Goal: Transaction & Acquisition: Book appointment/travel/reservation

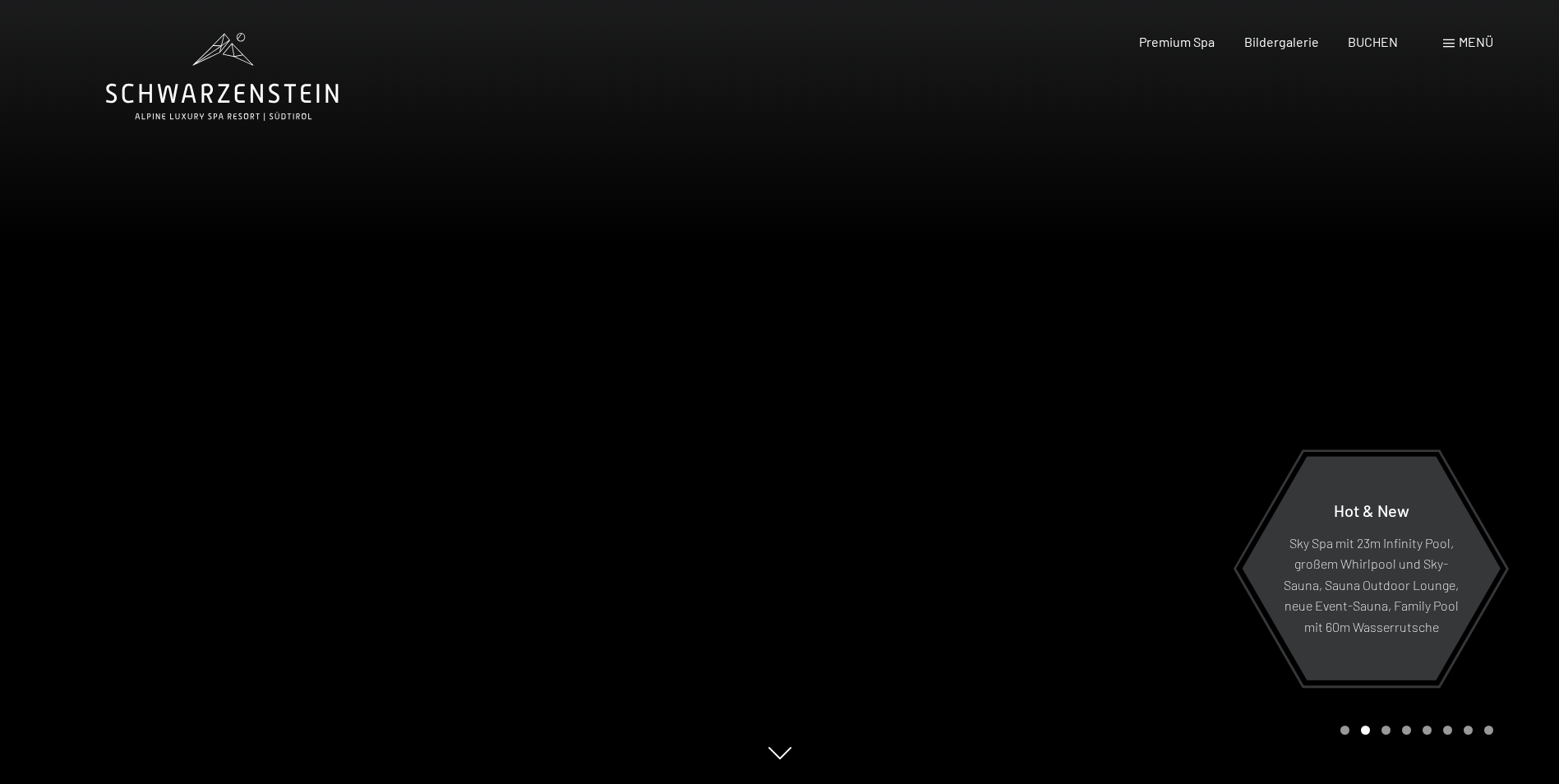
click at [1446, 39] on div "Menü" at bounding box center [1468, 41] width 50 height 18
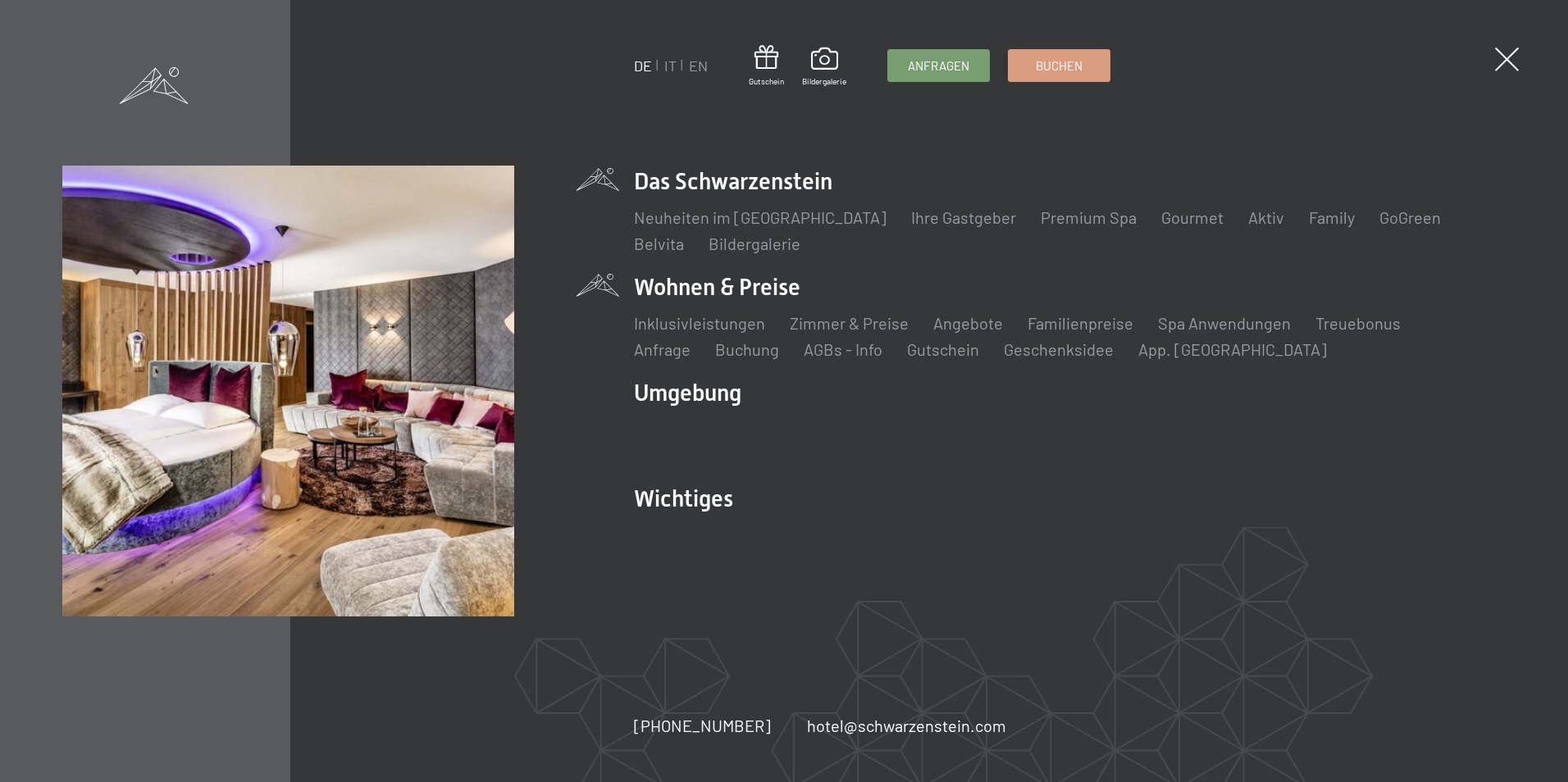
click at [701, 287] on li "Wohnen & Preise Inklusivleistungen Zimmer & Preise Liste Angebote Liste Familie…" at bounding box center [1069, 316] width 871 height 89
click at [788, 285] on li "Wohnen & Preise Inklusivleistungen Zimmer & Preise Liste Angebote Liste Familie…" at bounding box center [1069, 316] width 871 height 89
click at [1089, 324] on link "Familienpreise" at bounding box center [1080, 322] width 106 height 19
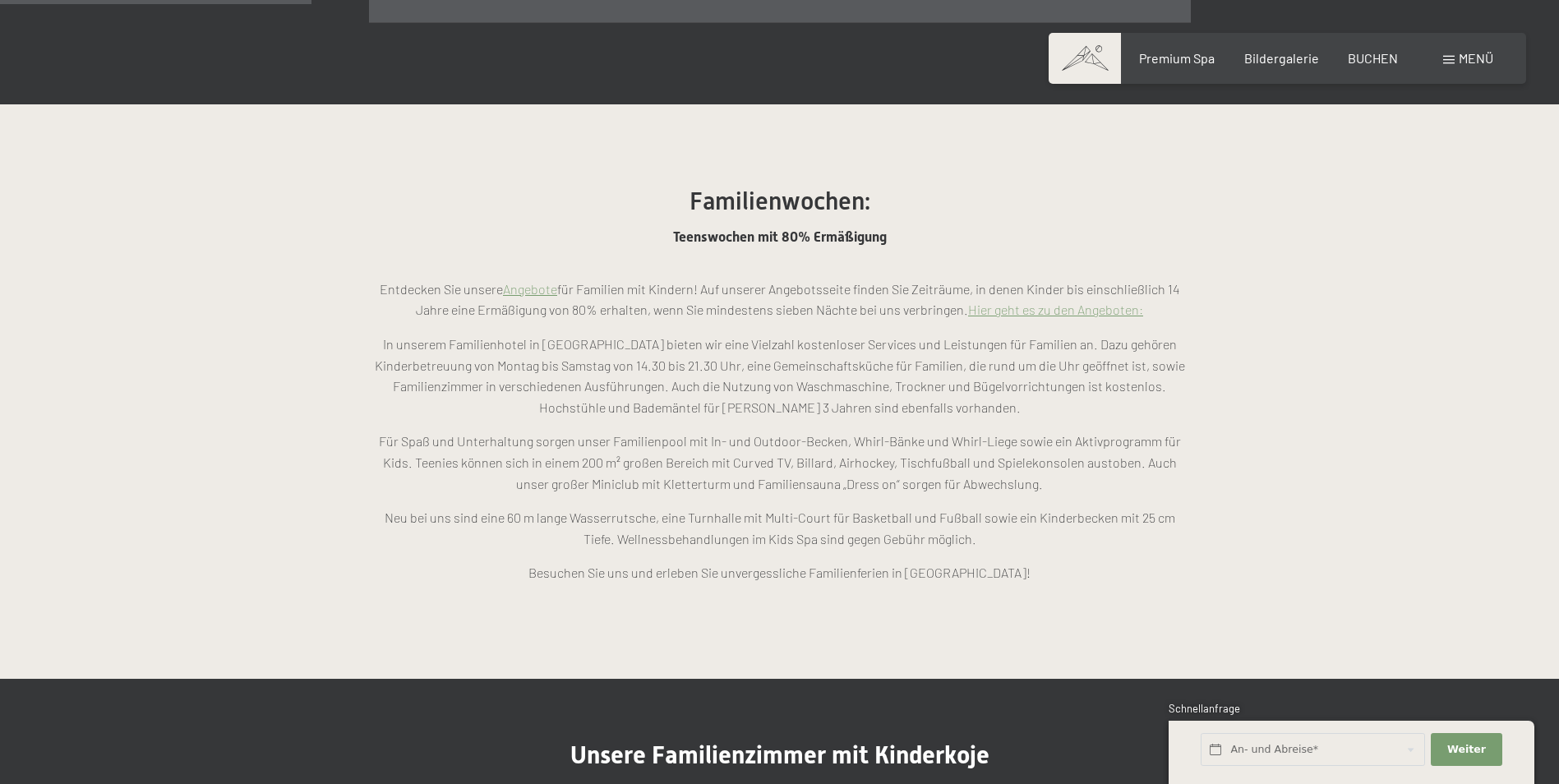
scroll to position [1315, 0]
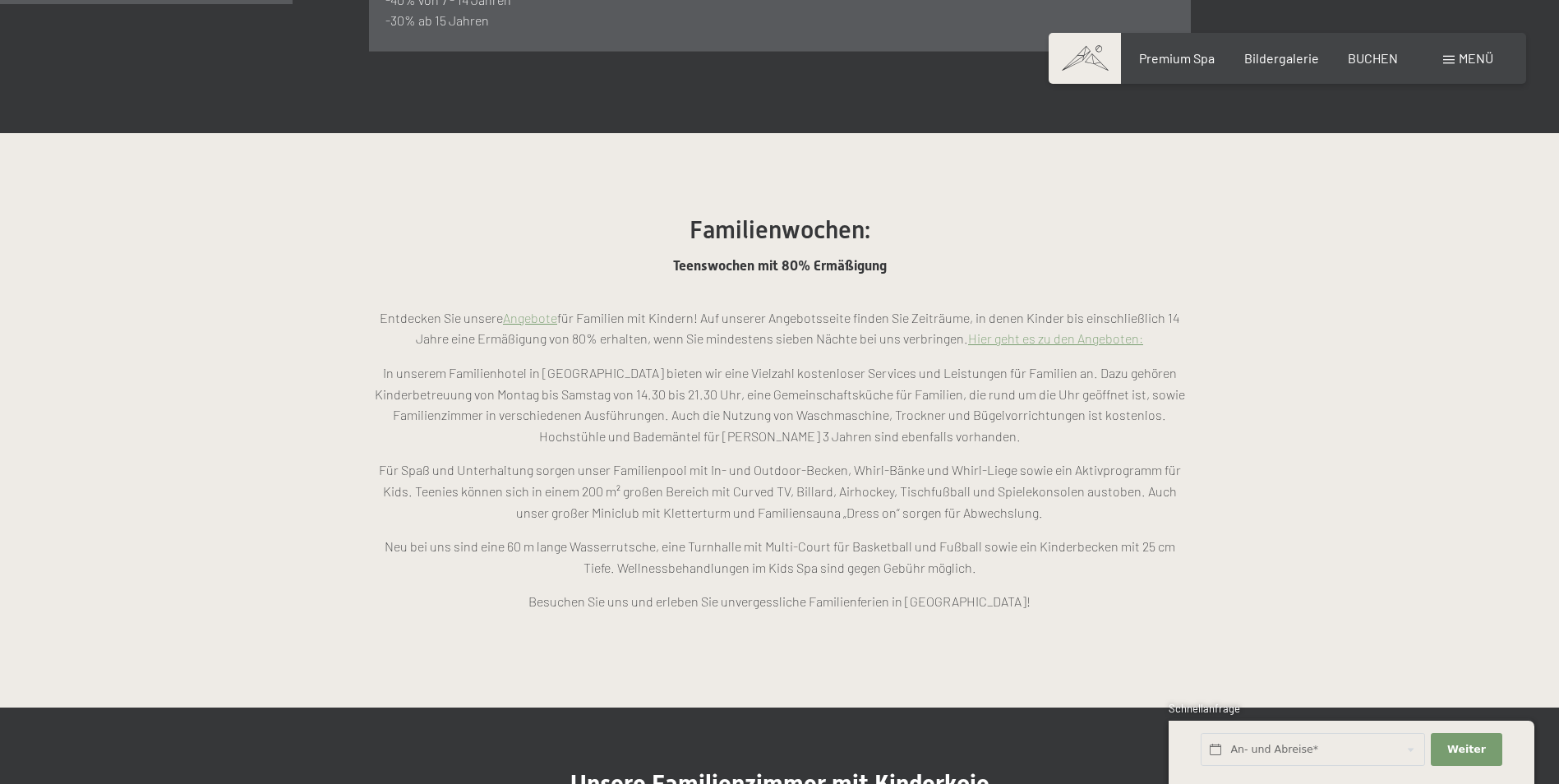
click at [1027, 330] on link "Hier geht es zu den Angeboten:" at bounding box center [1055, 338] width 175 height 16
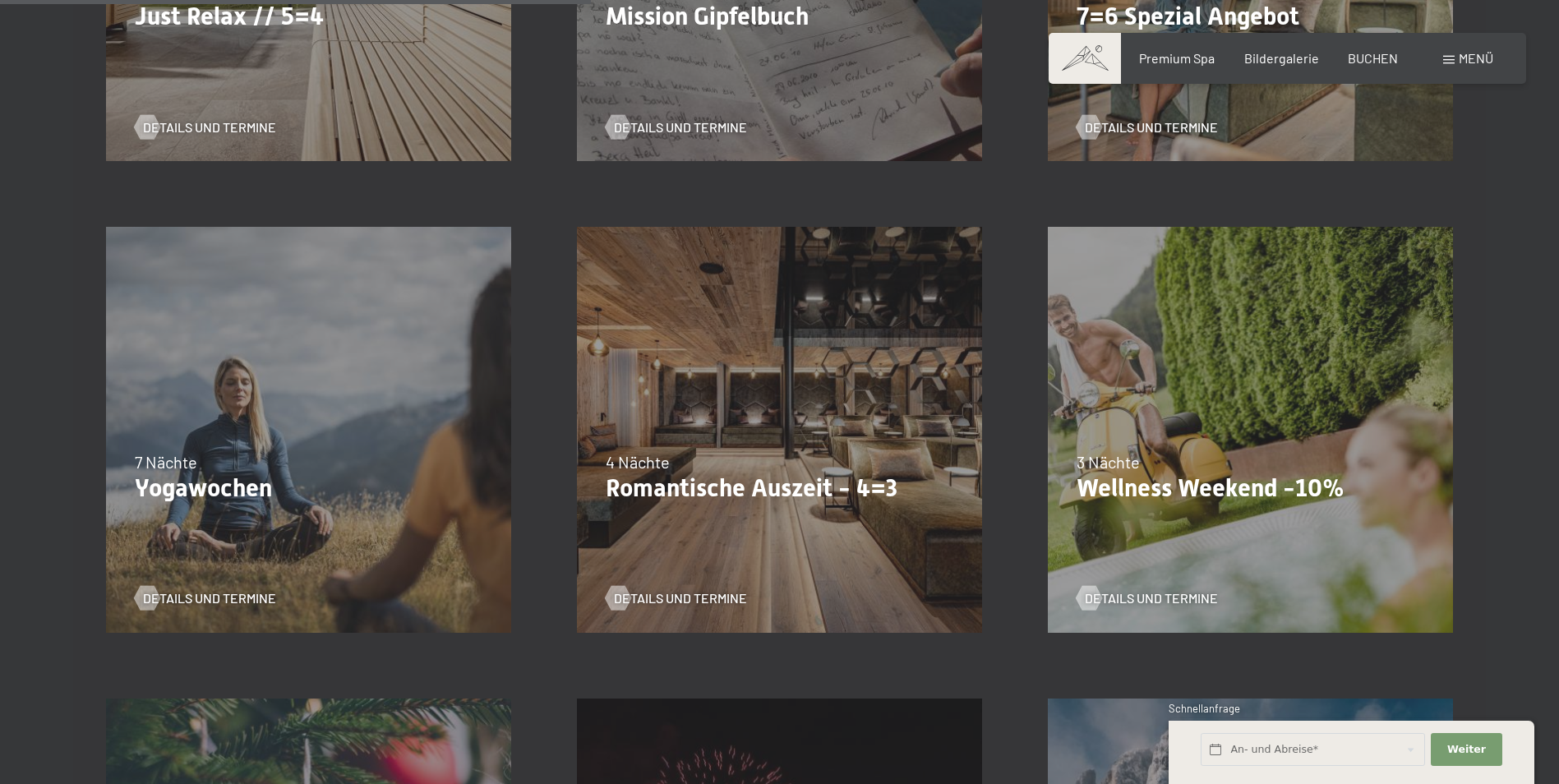
scroll to position [1561, 0]
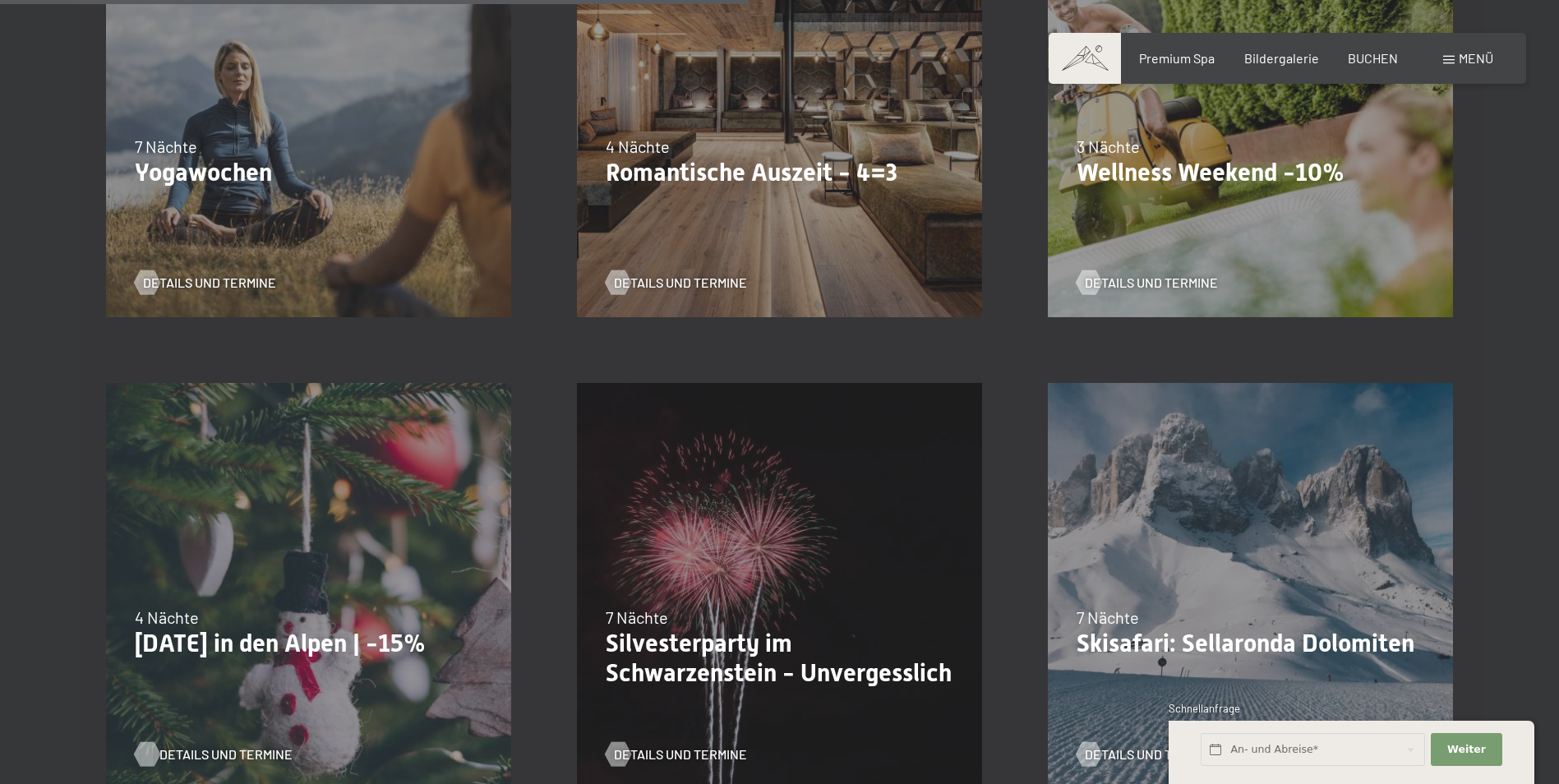
click at [181, 753] on span "Details und Termine" at bounding box center [226, 754] width 133 height 18
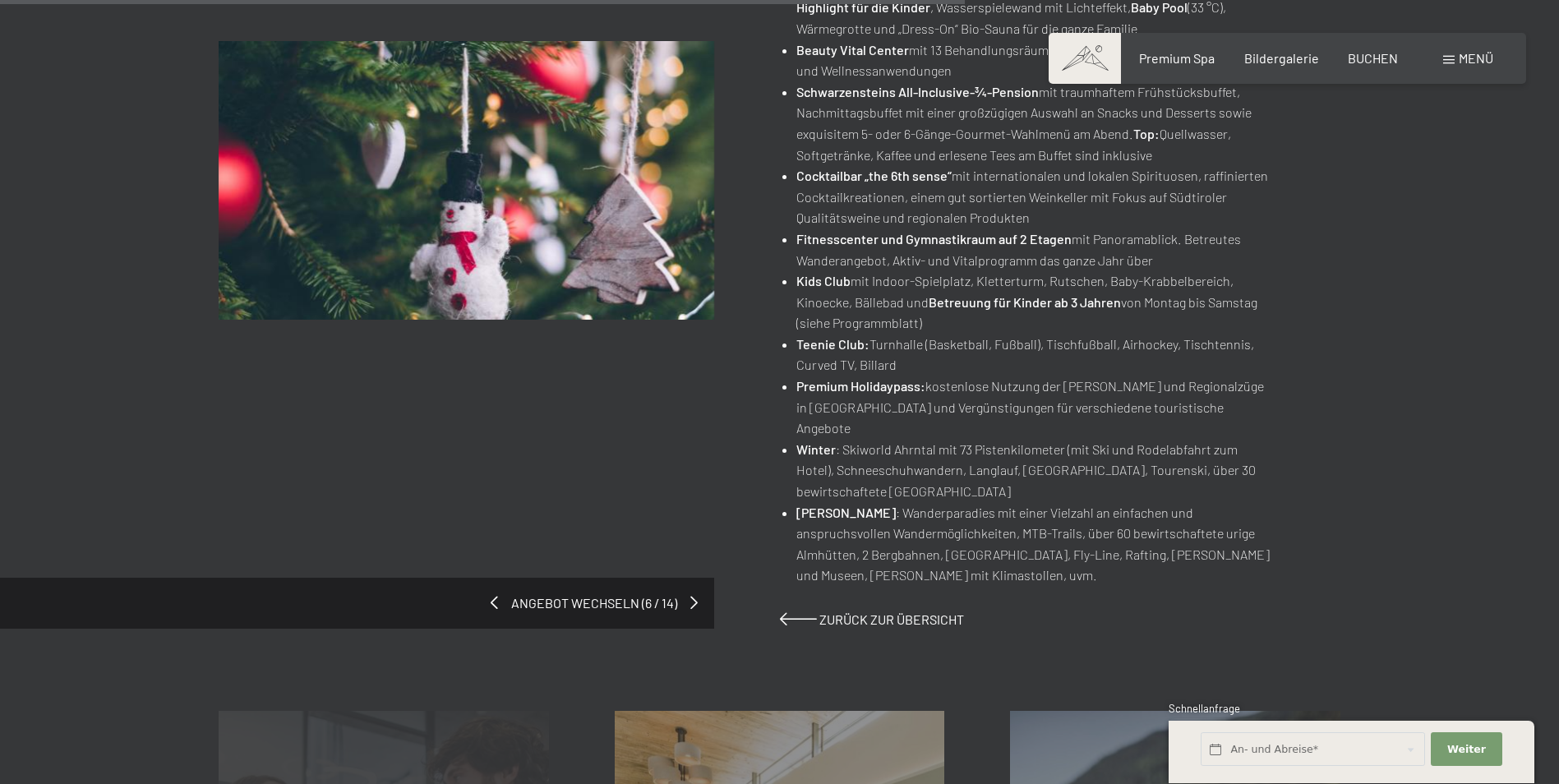
scroll to position [1397, 0]
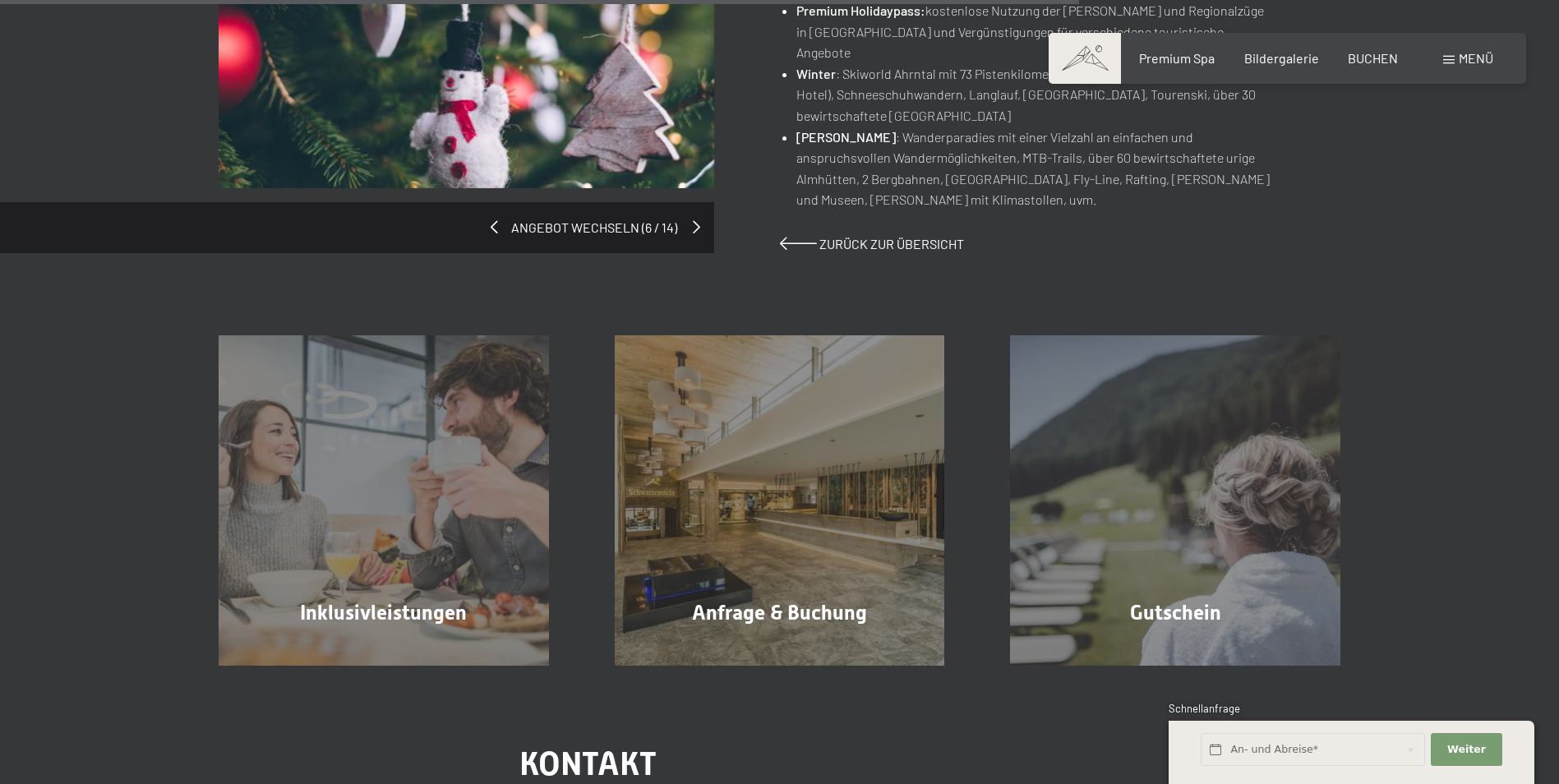
click at [693, 220] on span at bounding box center [696, 227] width 8 height 14
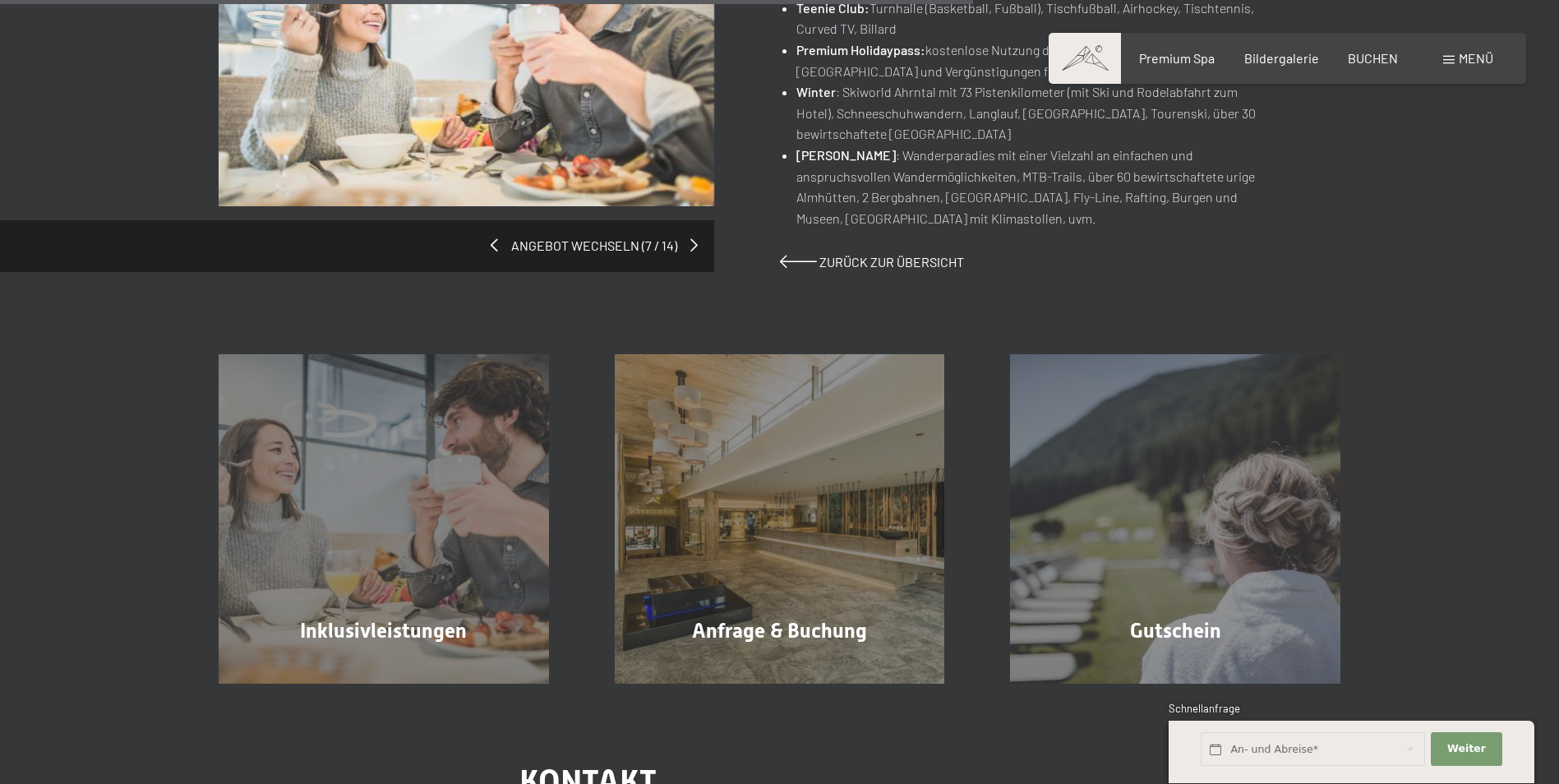
scroll to position [986, 0]
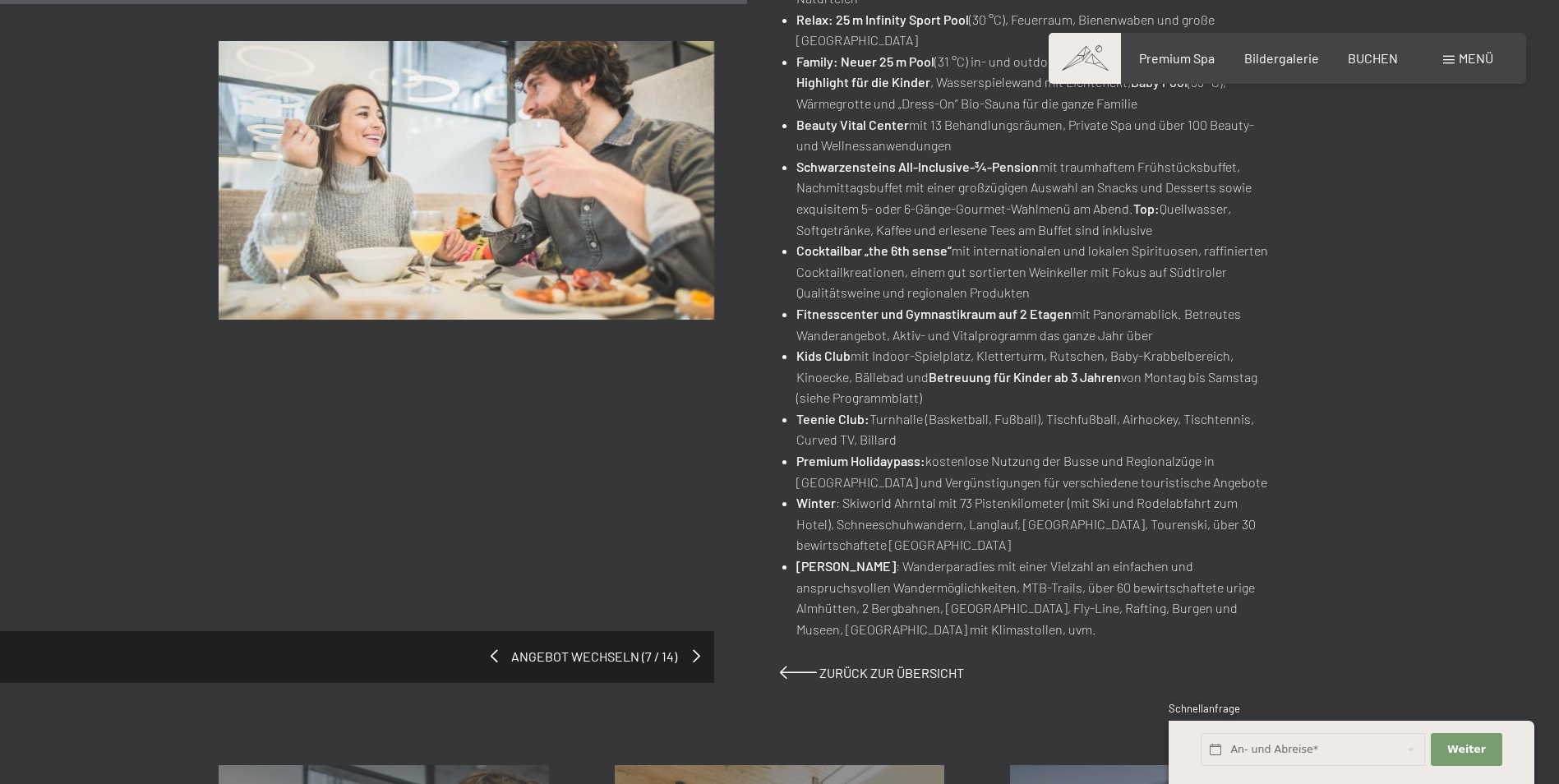
click at [694, 656] on span at bounding box center [696, 656] width 8 height 14
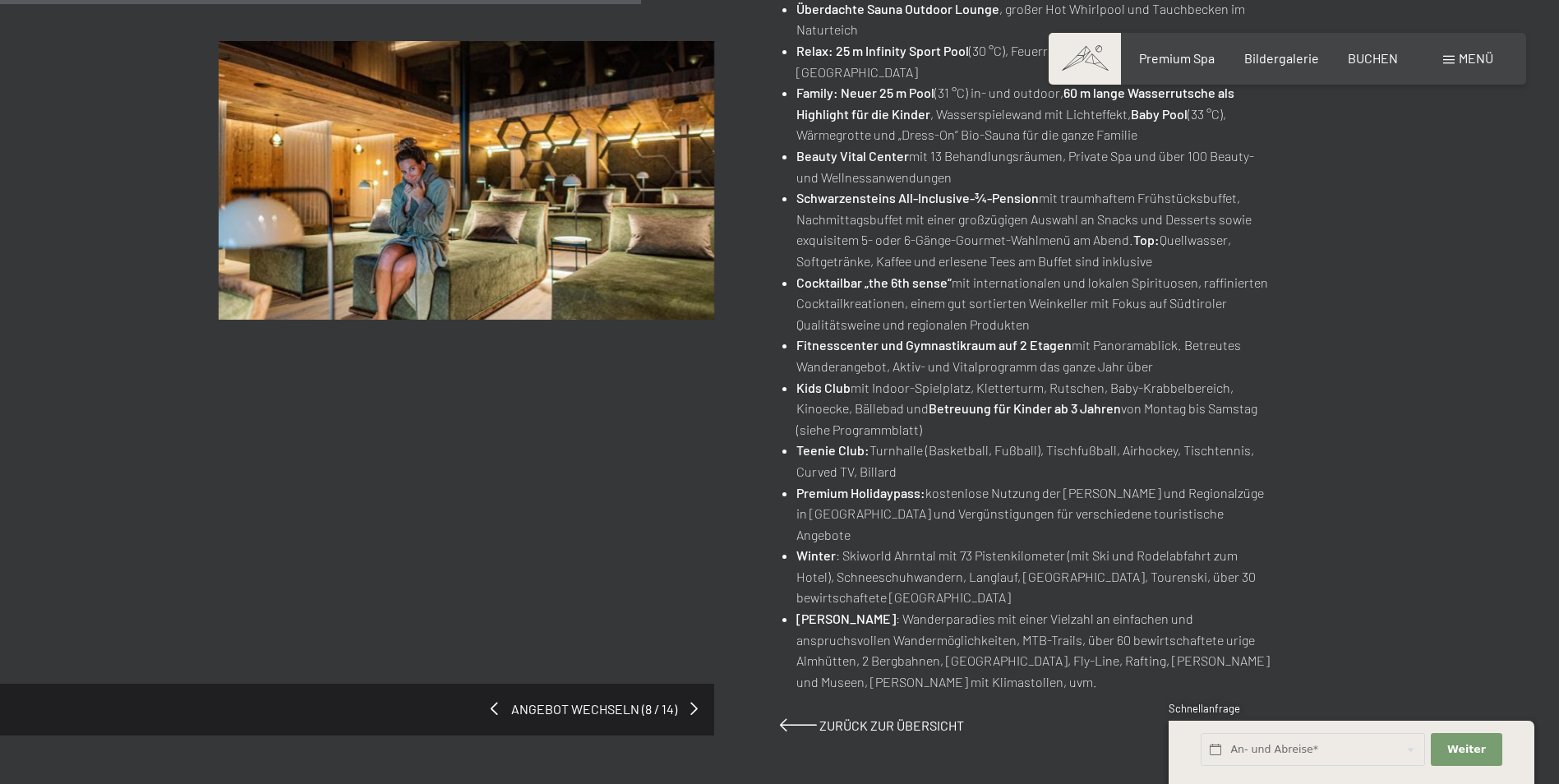
scroll to position [1233, 0]
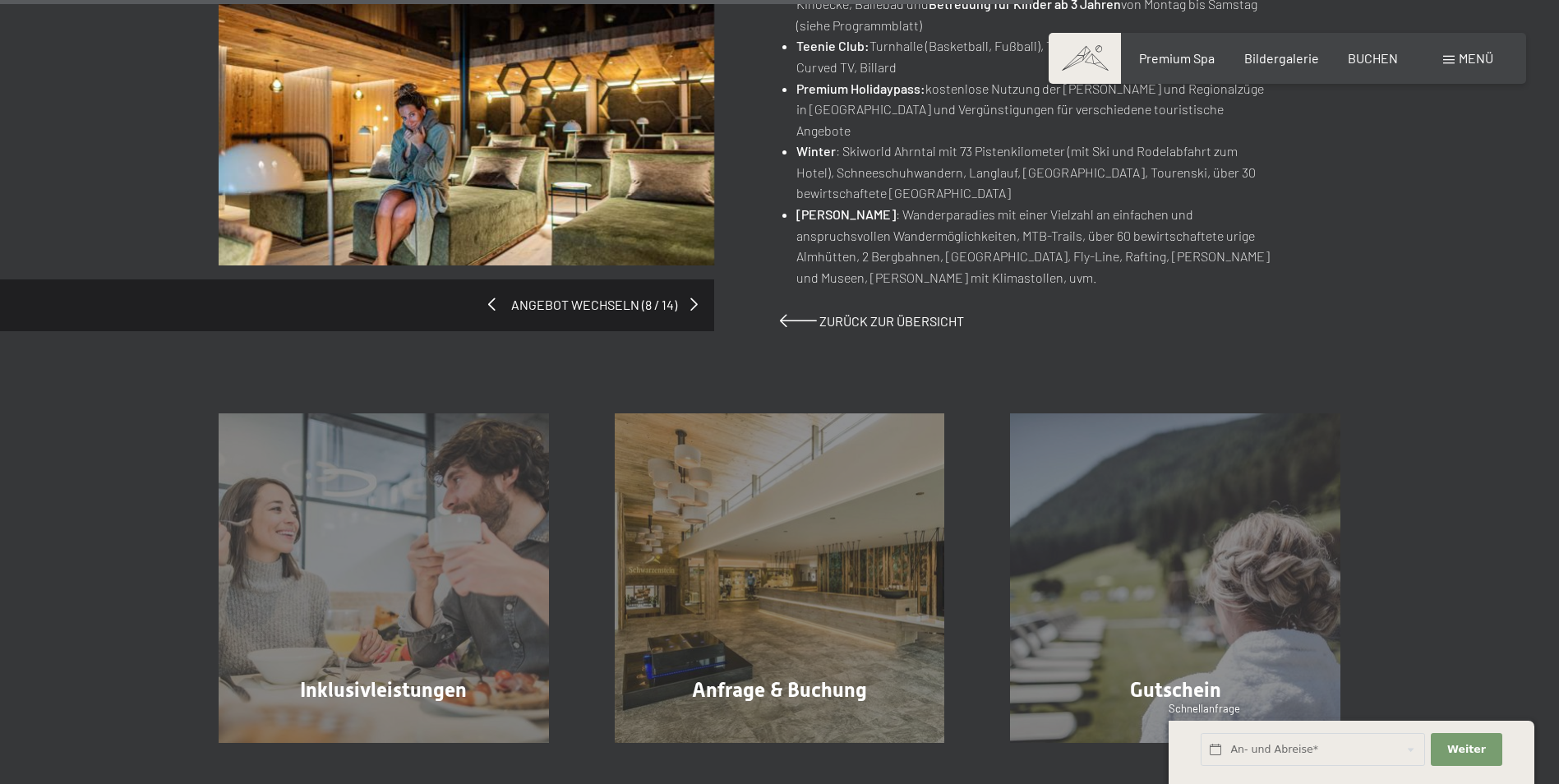
click at [492, 297] on span at bounding box center [491, 304] width 8 height 14
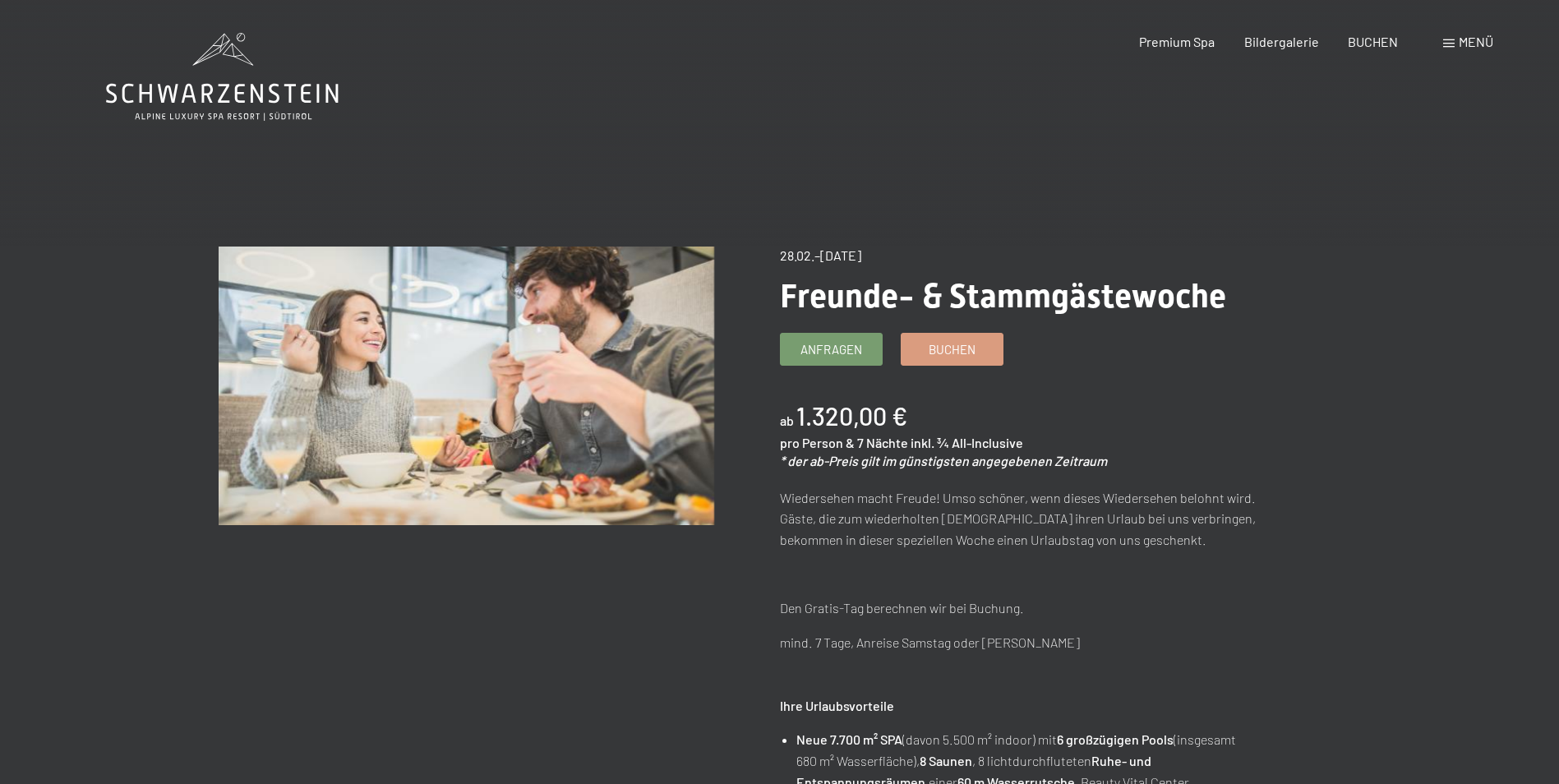
click at [492, 284] on img at bounding box center [466, 386] width 495 height 278
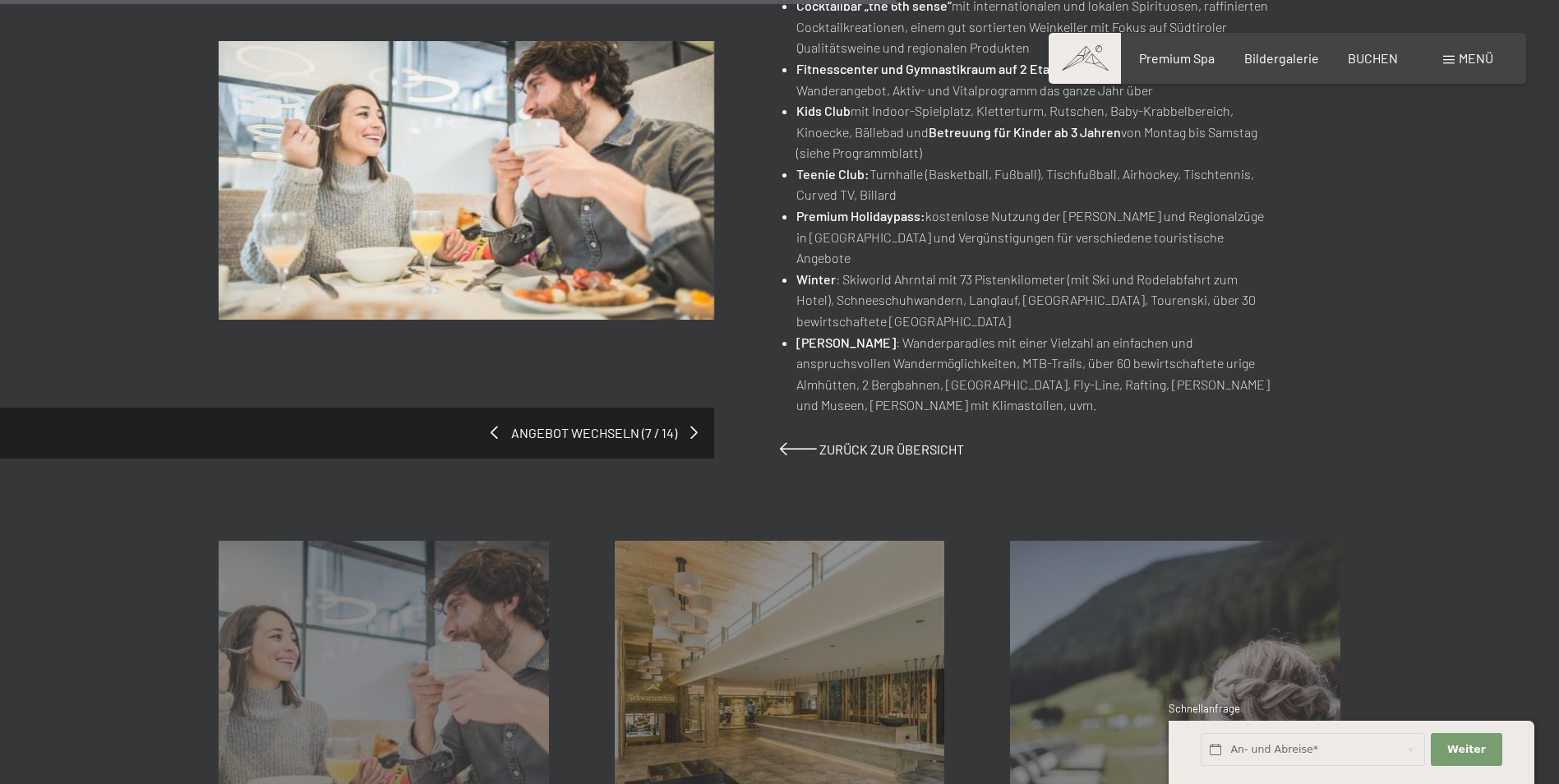
scroll to position [1233, 0]
click at [570, 292] on img at bounding box center [466, 181] width 495 height 278
click at [590, 422] on span "Angebot wechseln (7 / 14)" at bounding box center [594, 430] width 192 height 18
click at [696, 424] on span at bounding box center [696, 430] width 8 height 14
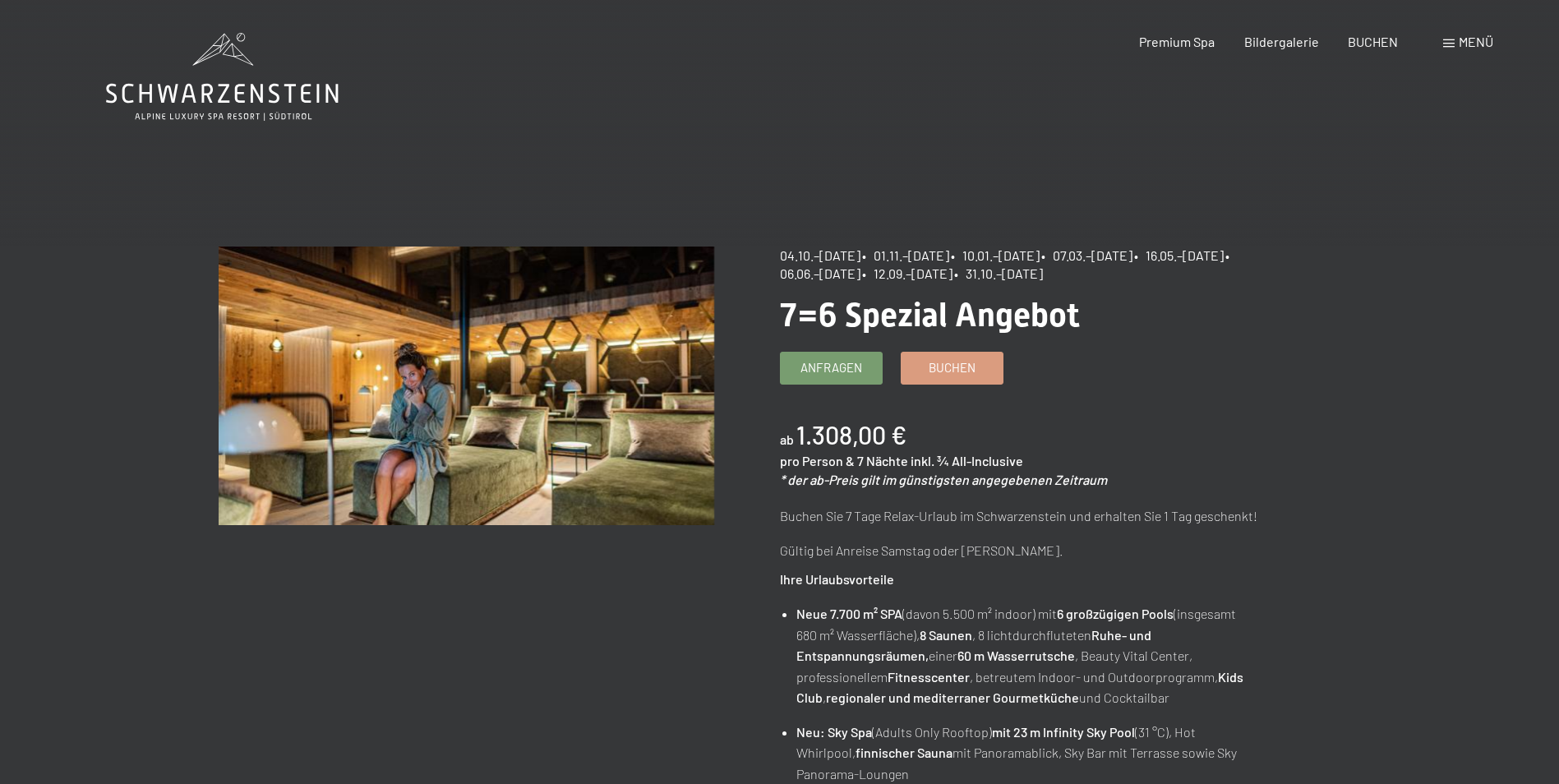
click at [696, 410] on img at bounding box center [466, 386] width 495 height 278
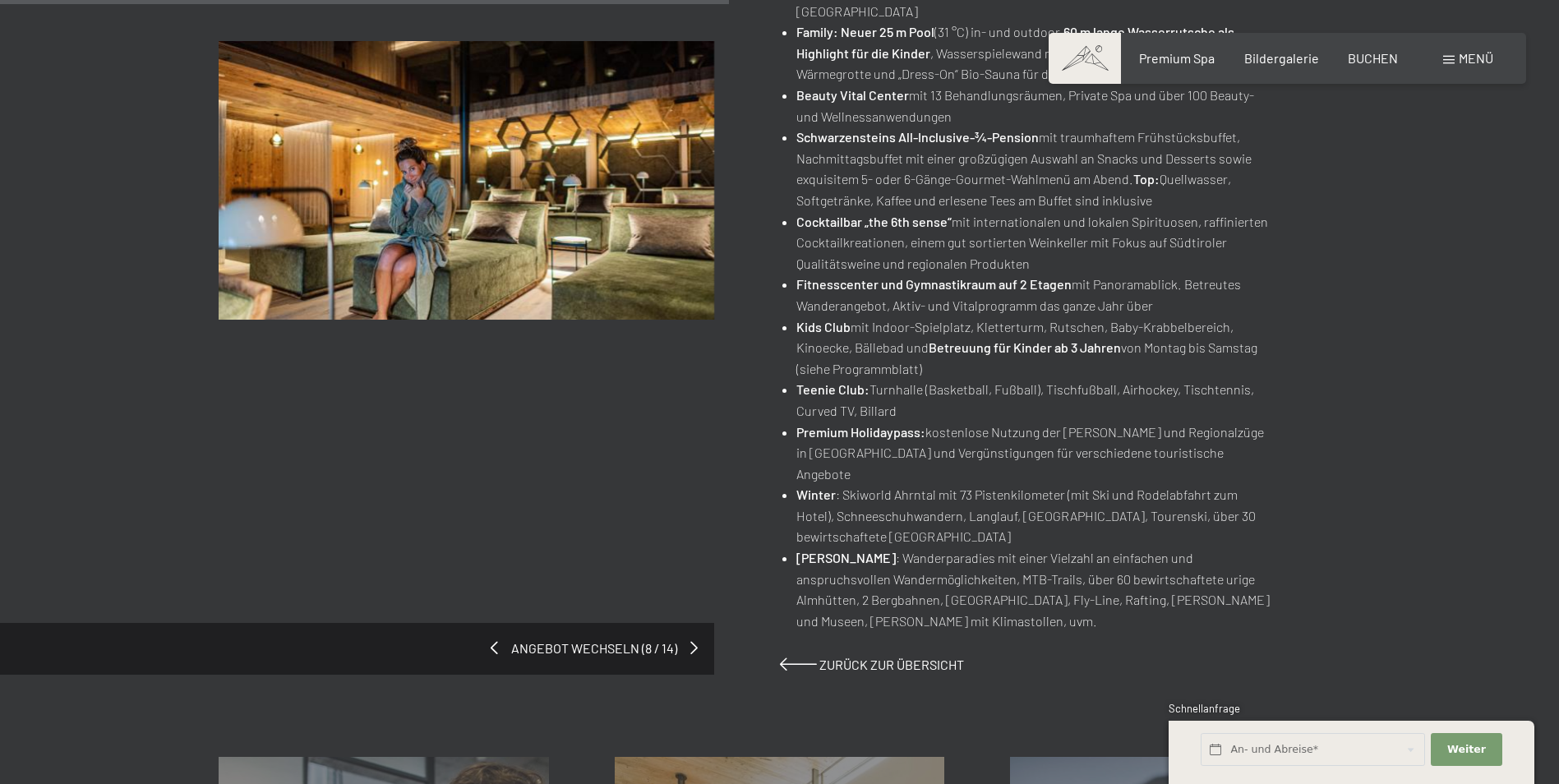
scroll to position [904, 0]
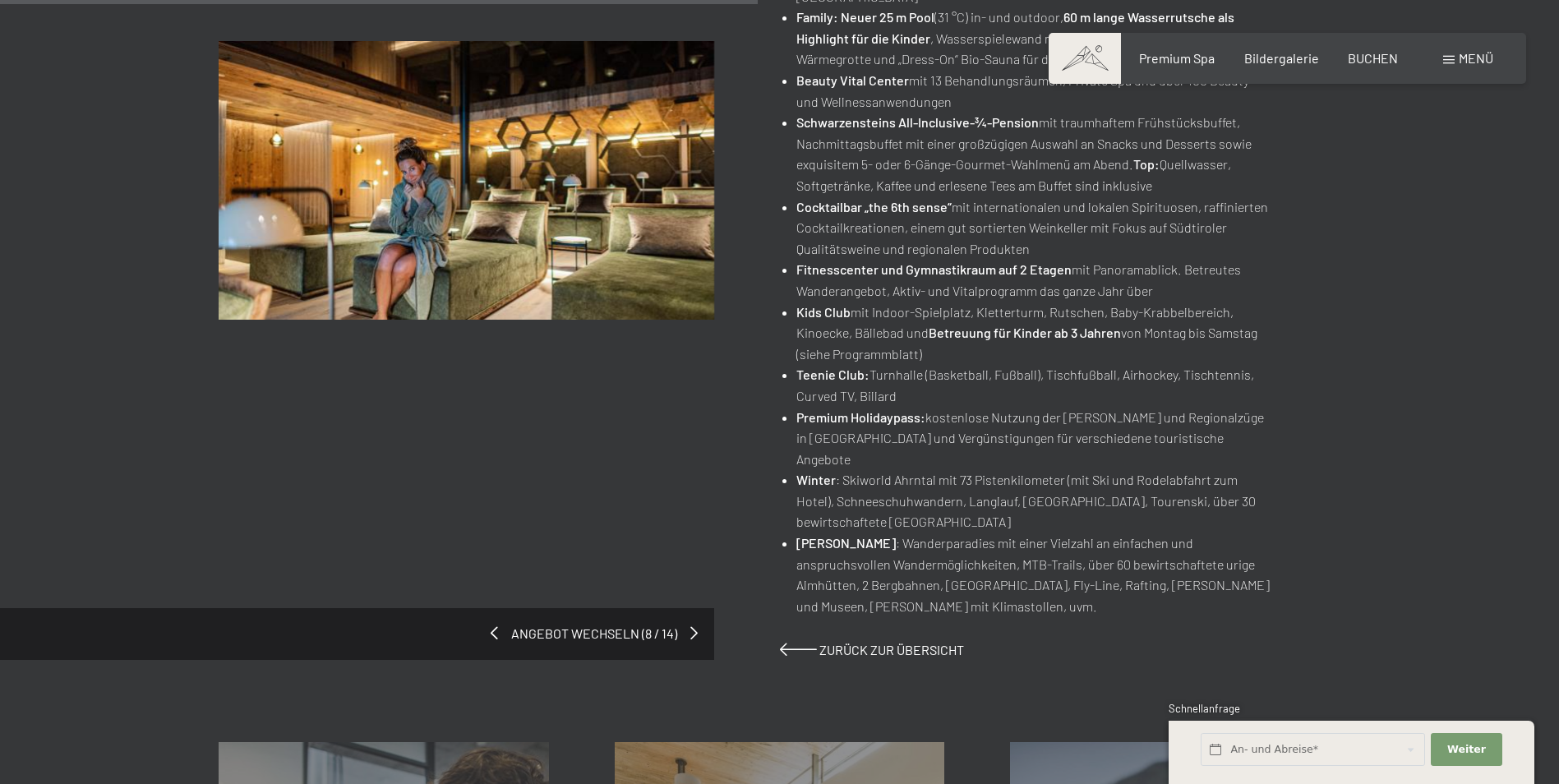
click at [689, 624] on span "Angebot wechseln (8 / 14)" at bounding box center [594, 633] width 192 height 18
click at [690, 624] on span "Angebot wechseln (8 / 14)" at bounding box center [594, 633] width 192 height 18
click at [697, 626] on span at bounding box center [696, 633] width 8 height 14
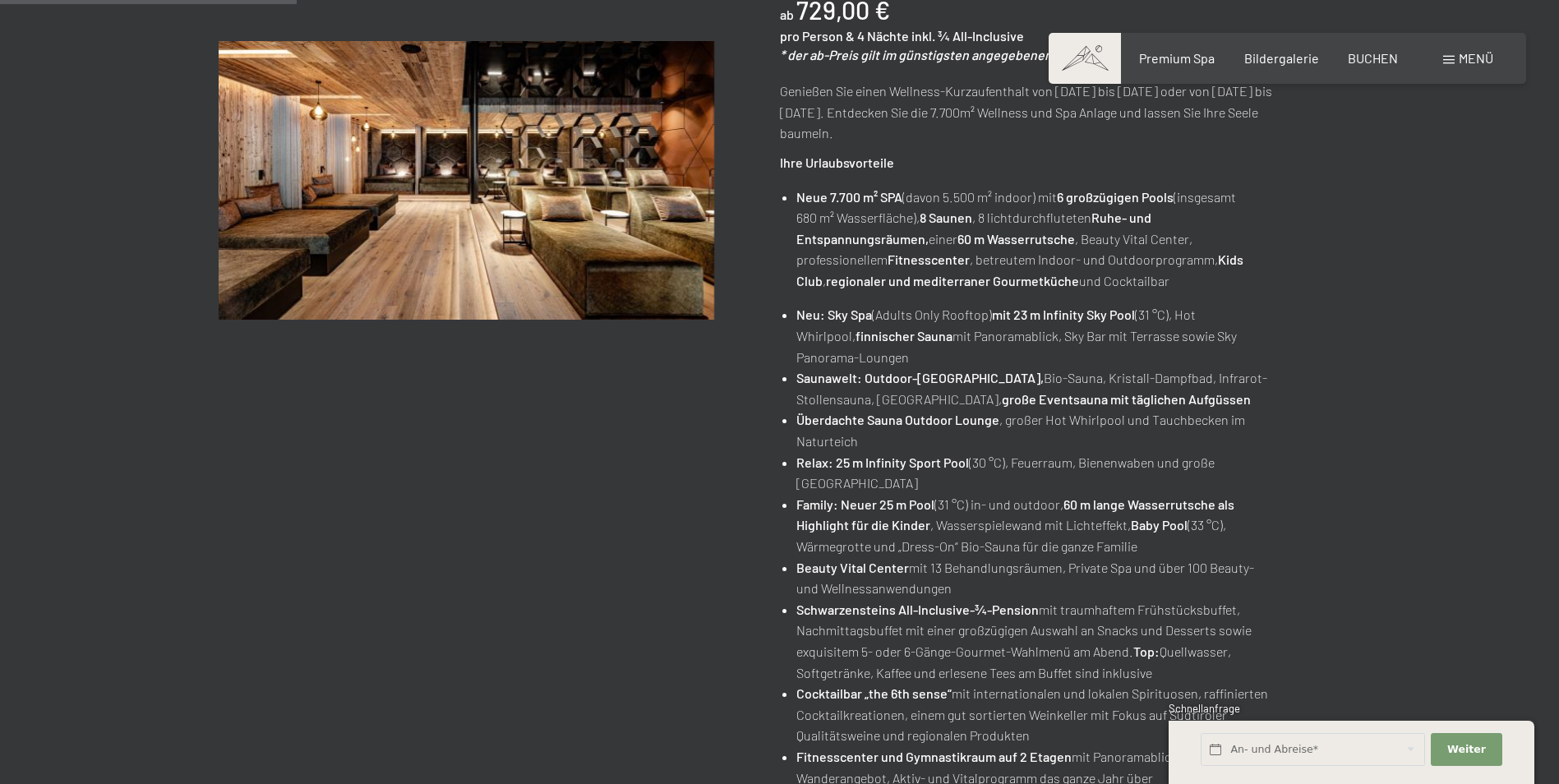
scroll to position [165, 0]
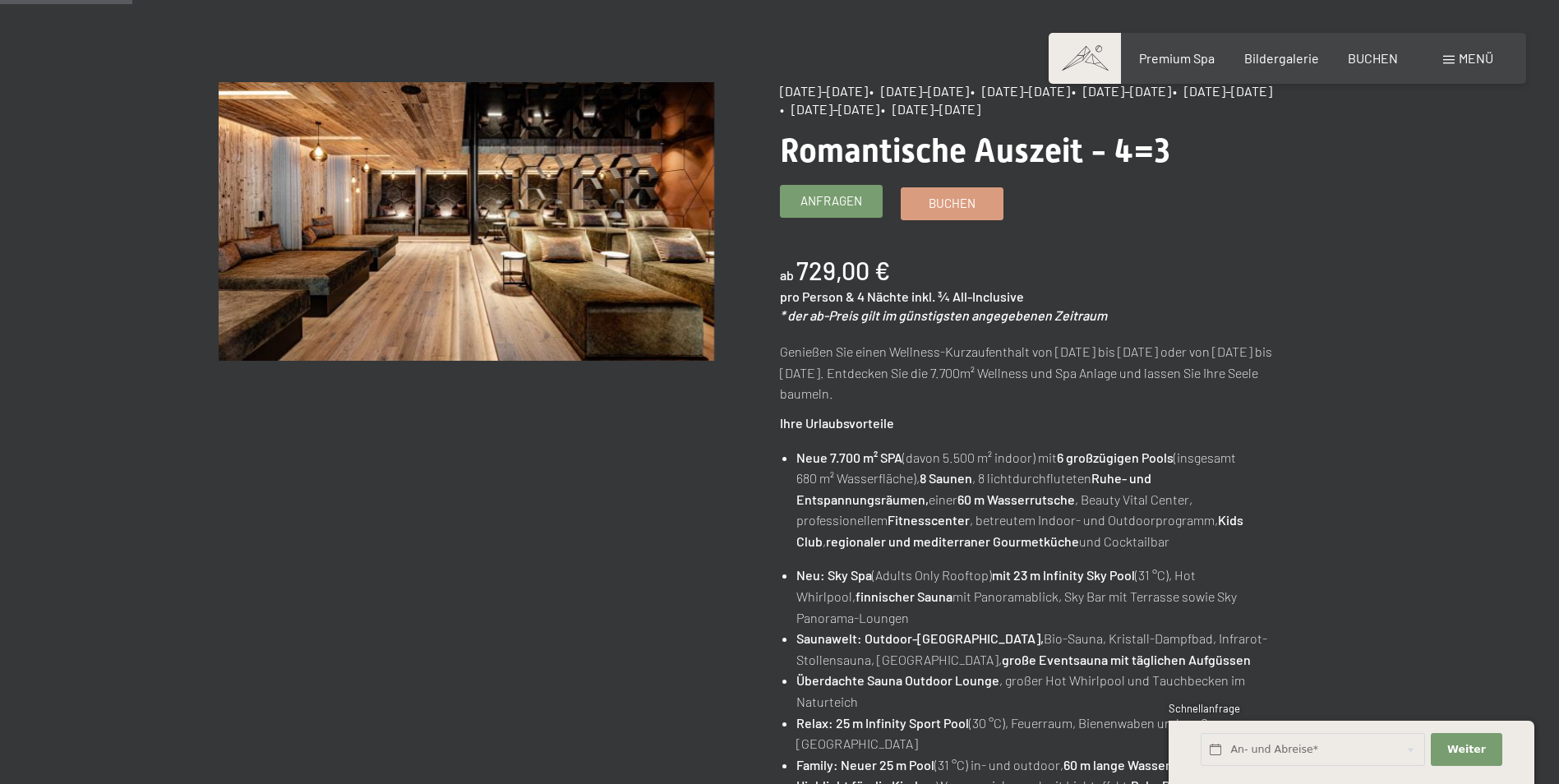
click at [857, 200] on span "Anfragen" at bounding box center [831, 201] width 62 height 17
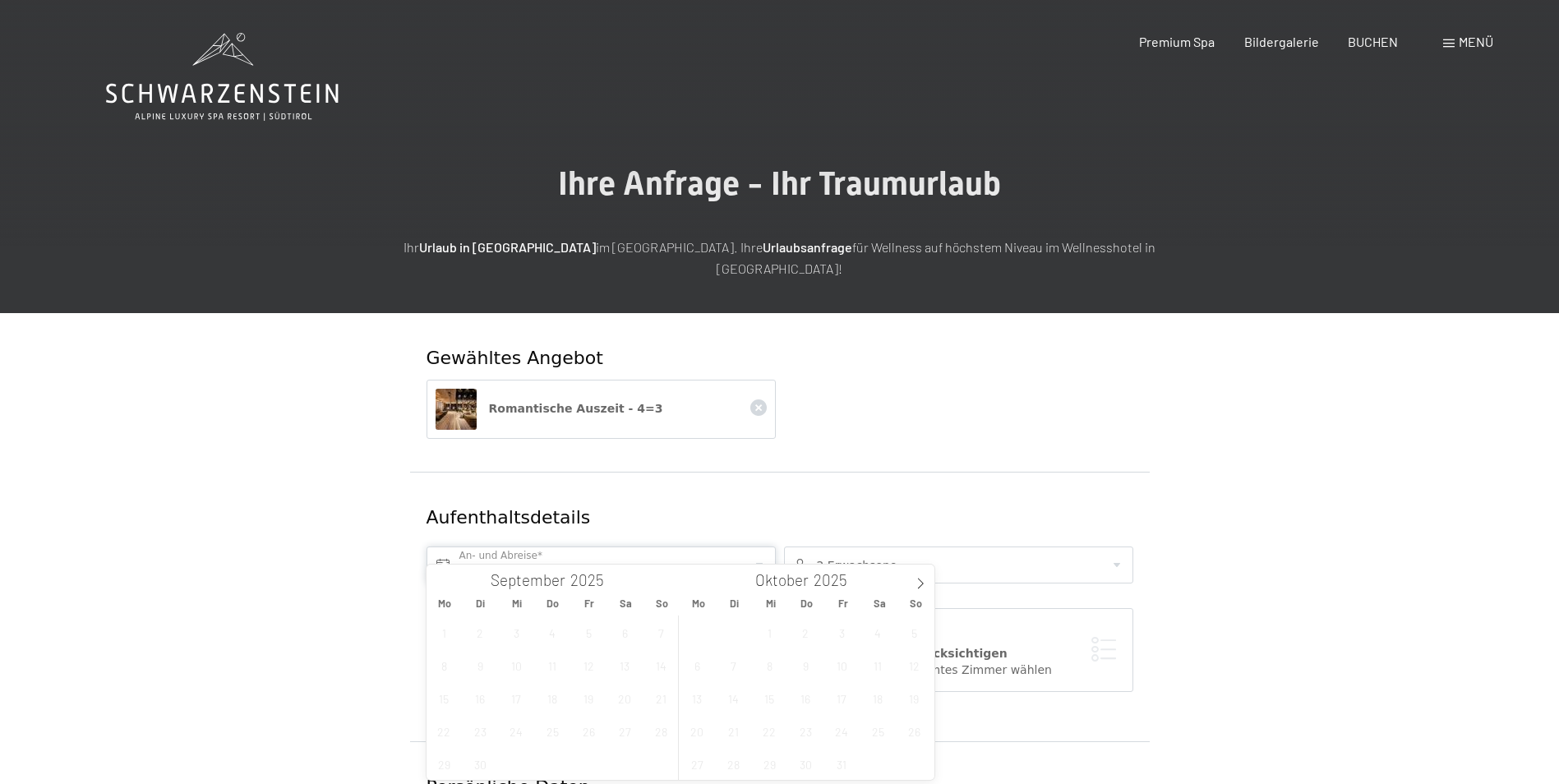
click at [610, 547] on input "text" at bounding box center [601, 565] width 349 height 37
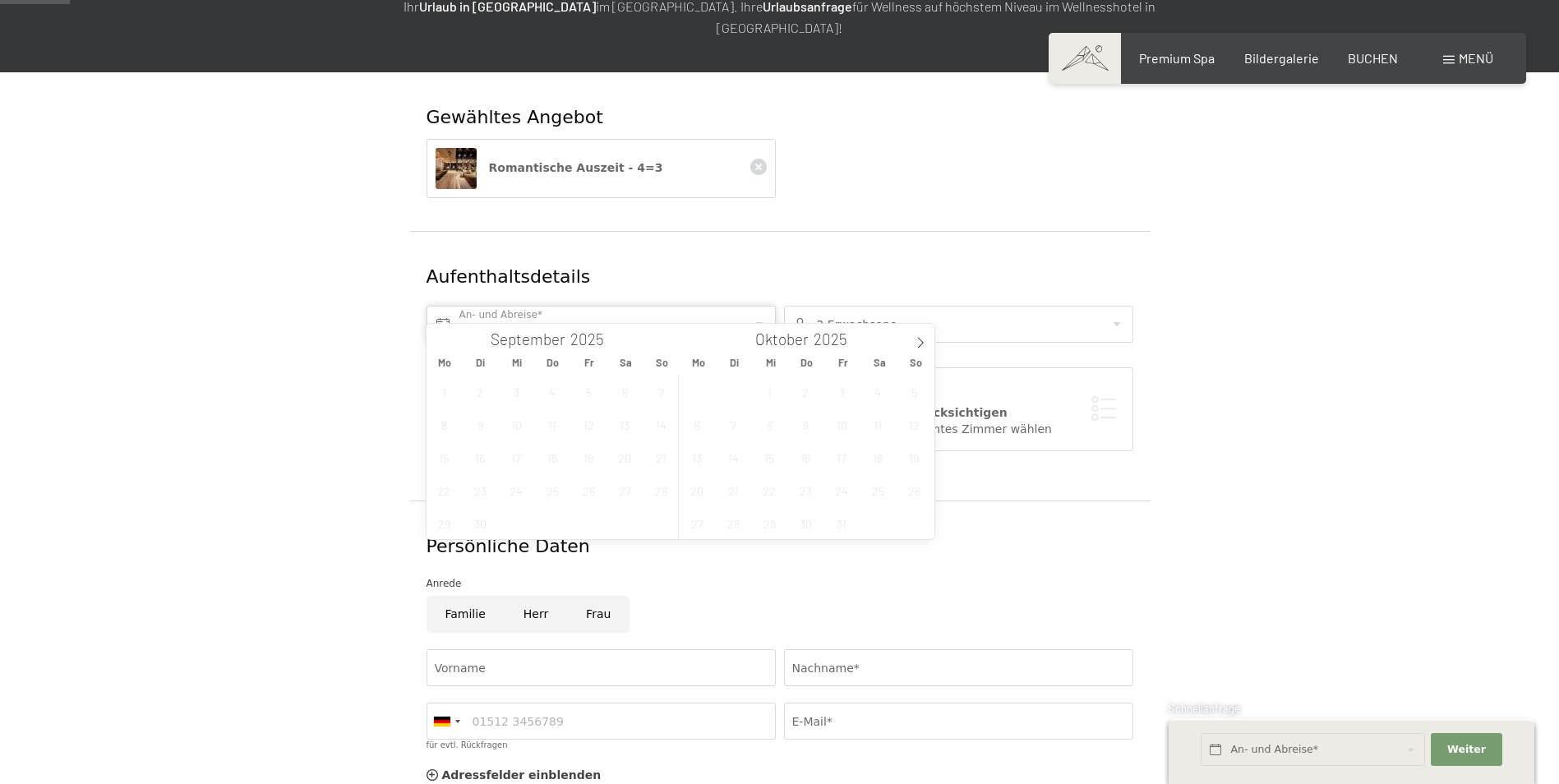
scroll to position [246, 0]
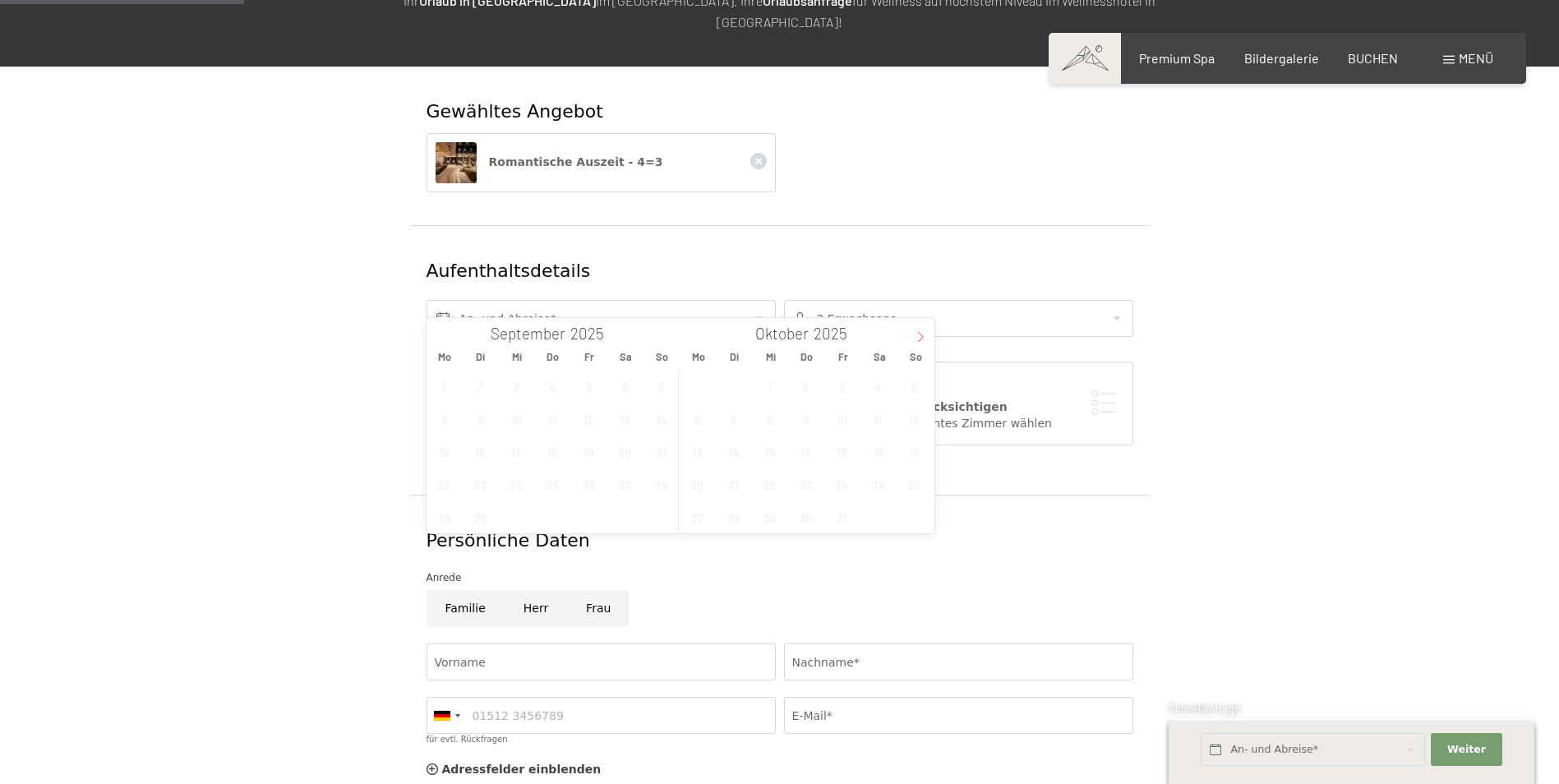
click at [918, 335] on icon at bounding box center [921, 337] width 12 height 12
click at [917, 335] on icon at bounding box center [921, 337] width 12 height 12
type input "2026"
click at [917, 335] on icon at bounding box center [921, 337] width 12 height 12
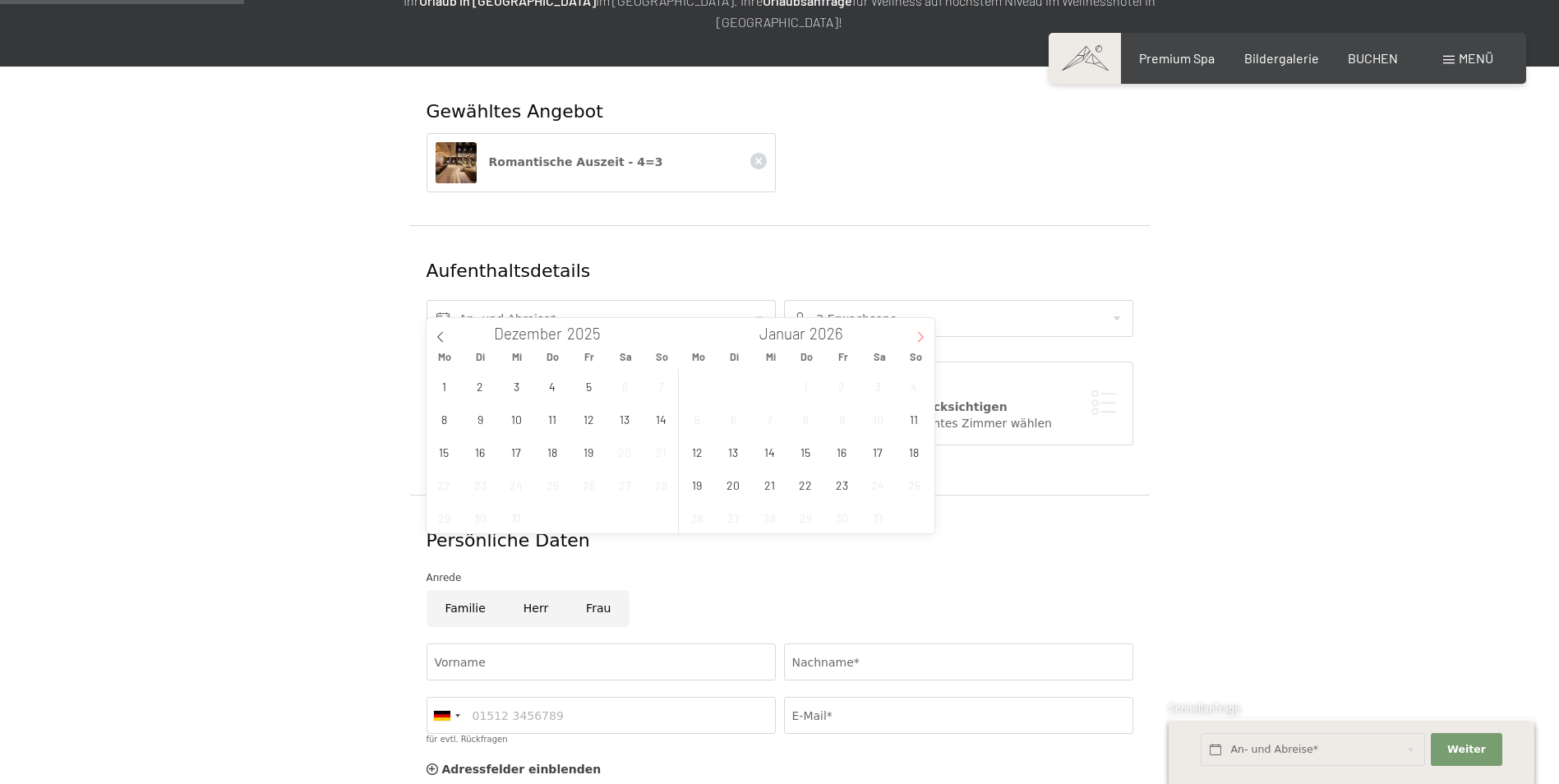
type input "2026"
click at [917, 335] on icon at bounding box center [921, 337] width 12 height 12
click at [805, 455] on span "12" at bounding box center [806, 451] width 32 height 32
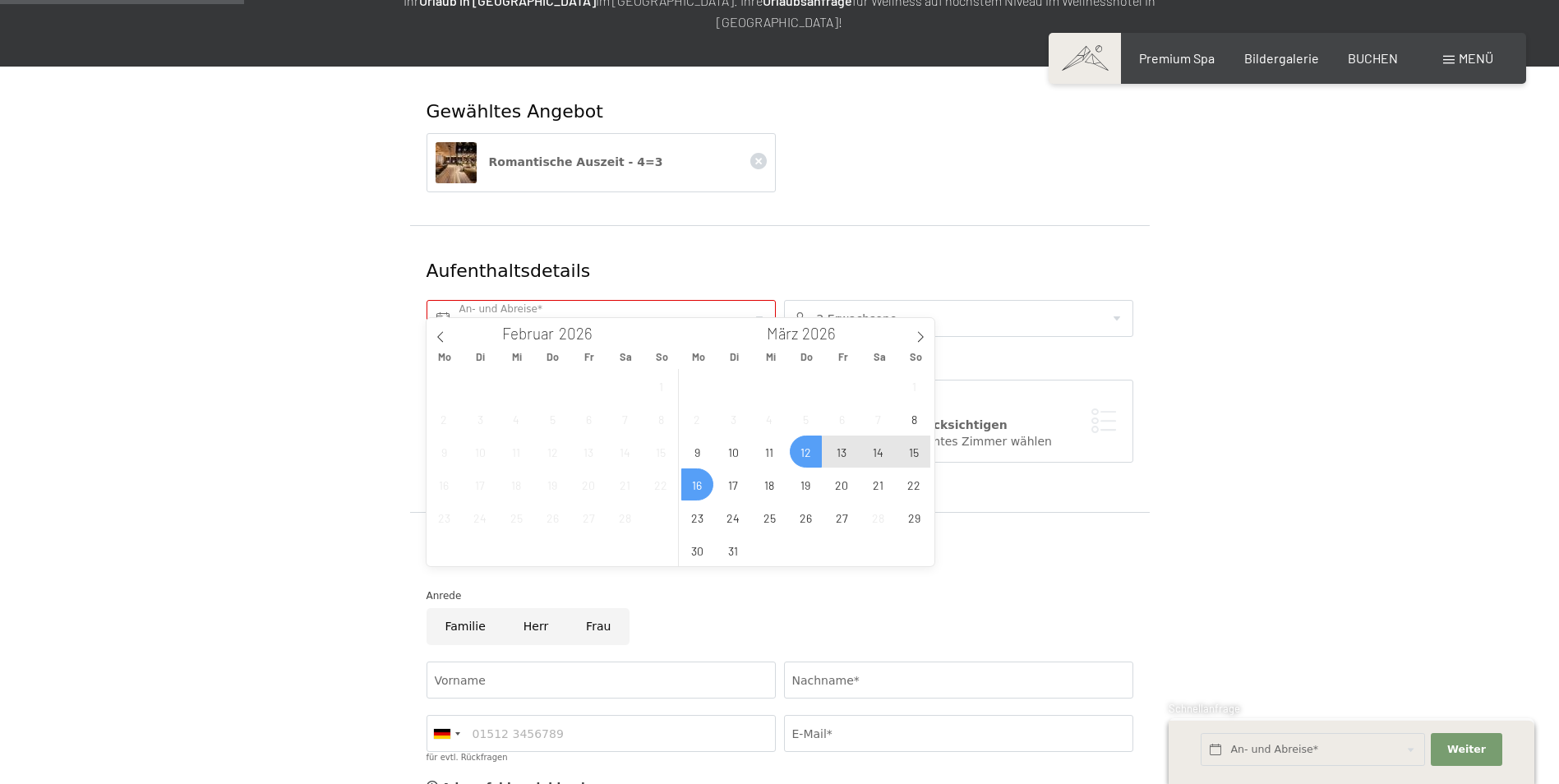
click at [698, 484] on span "16" at bounding box center [697, 484] width 32 height 32
type input "Do. 12.03.2026 - Mo. 16.03.2026"
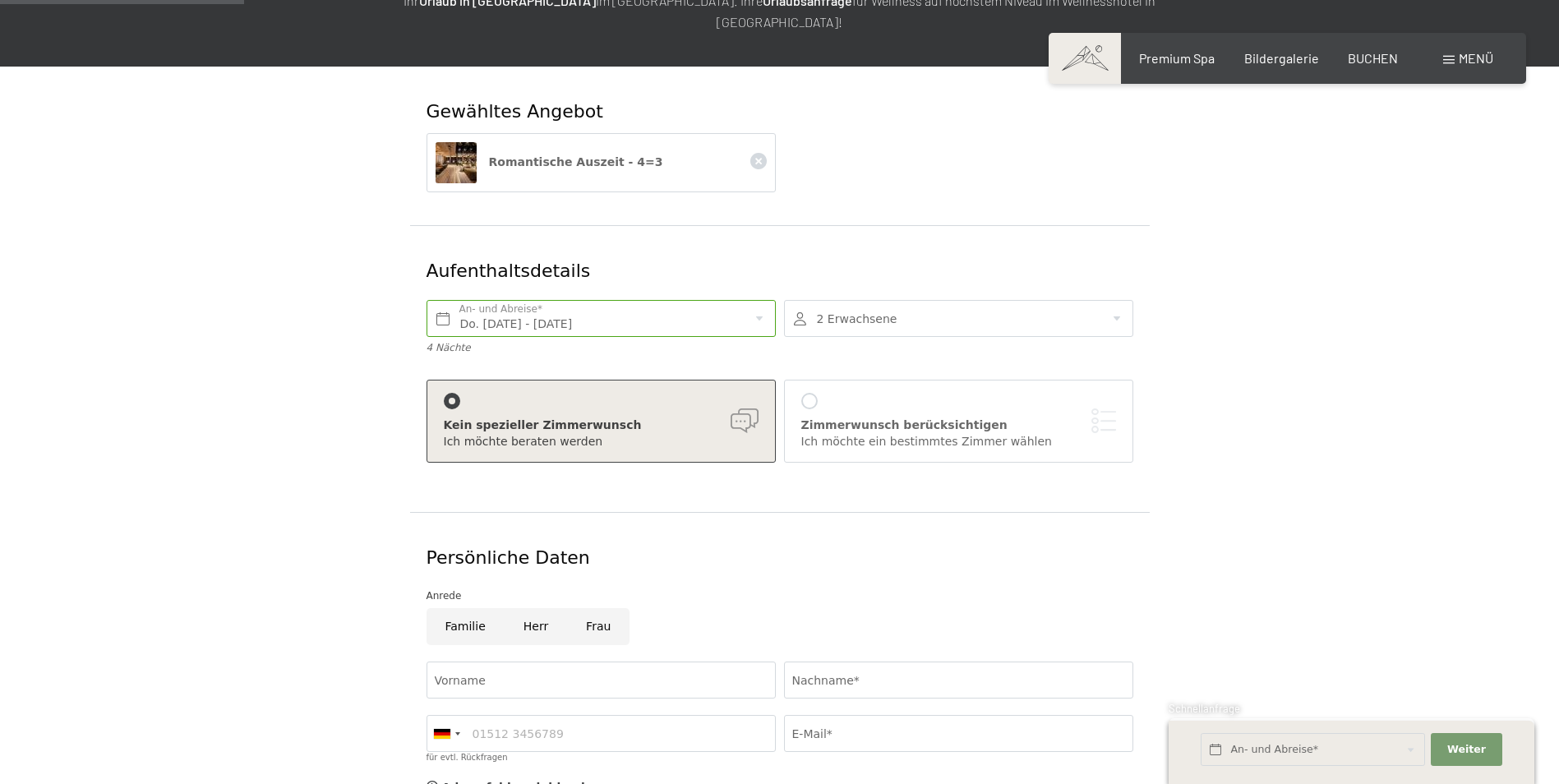
click at [1111, 300] on div at bounding box center [959, 318] width 349 height 37
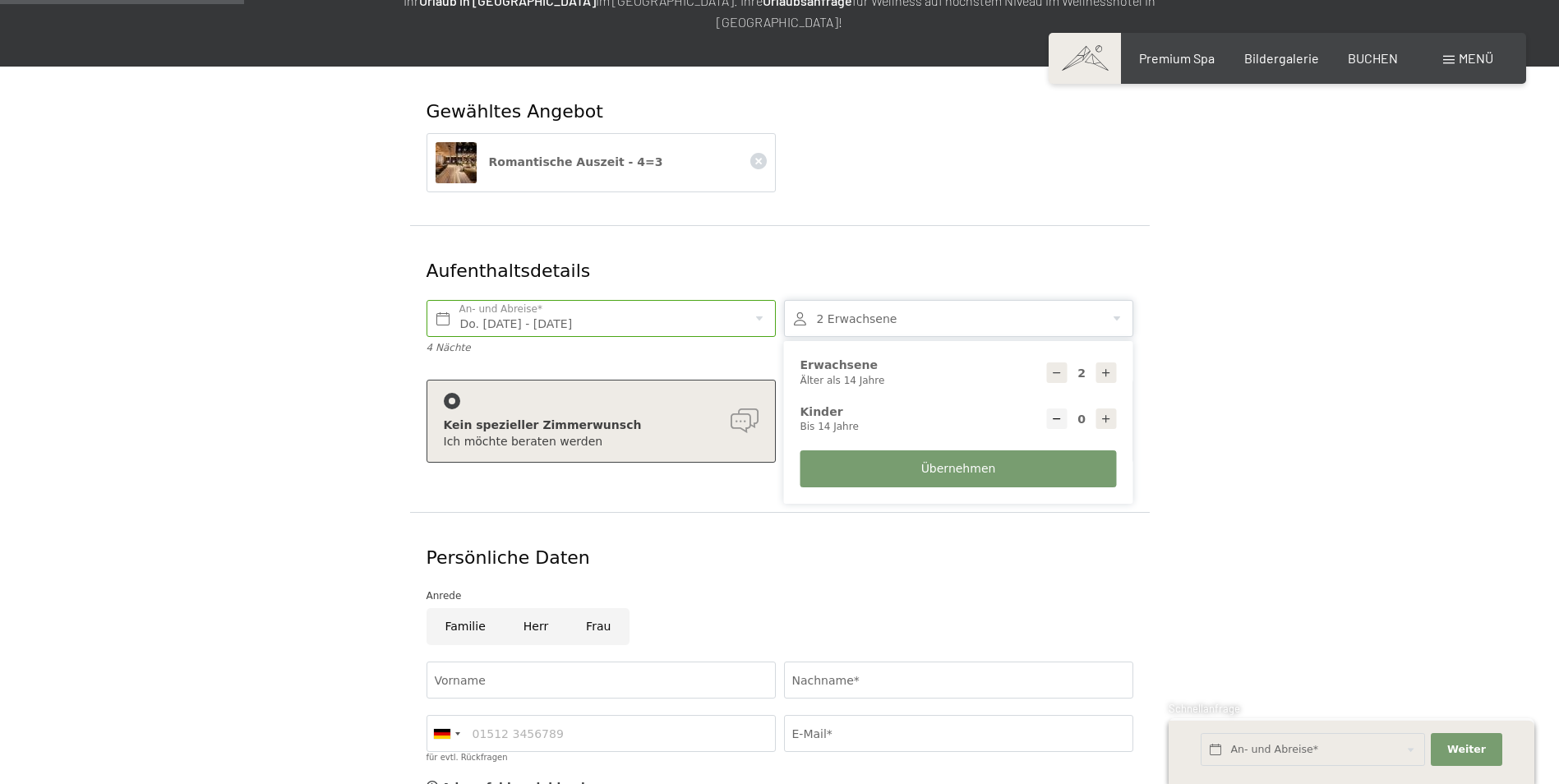
click at [1107, 414] on icon at bounding box center [1107, 419] width 12 height 12
type input "1"
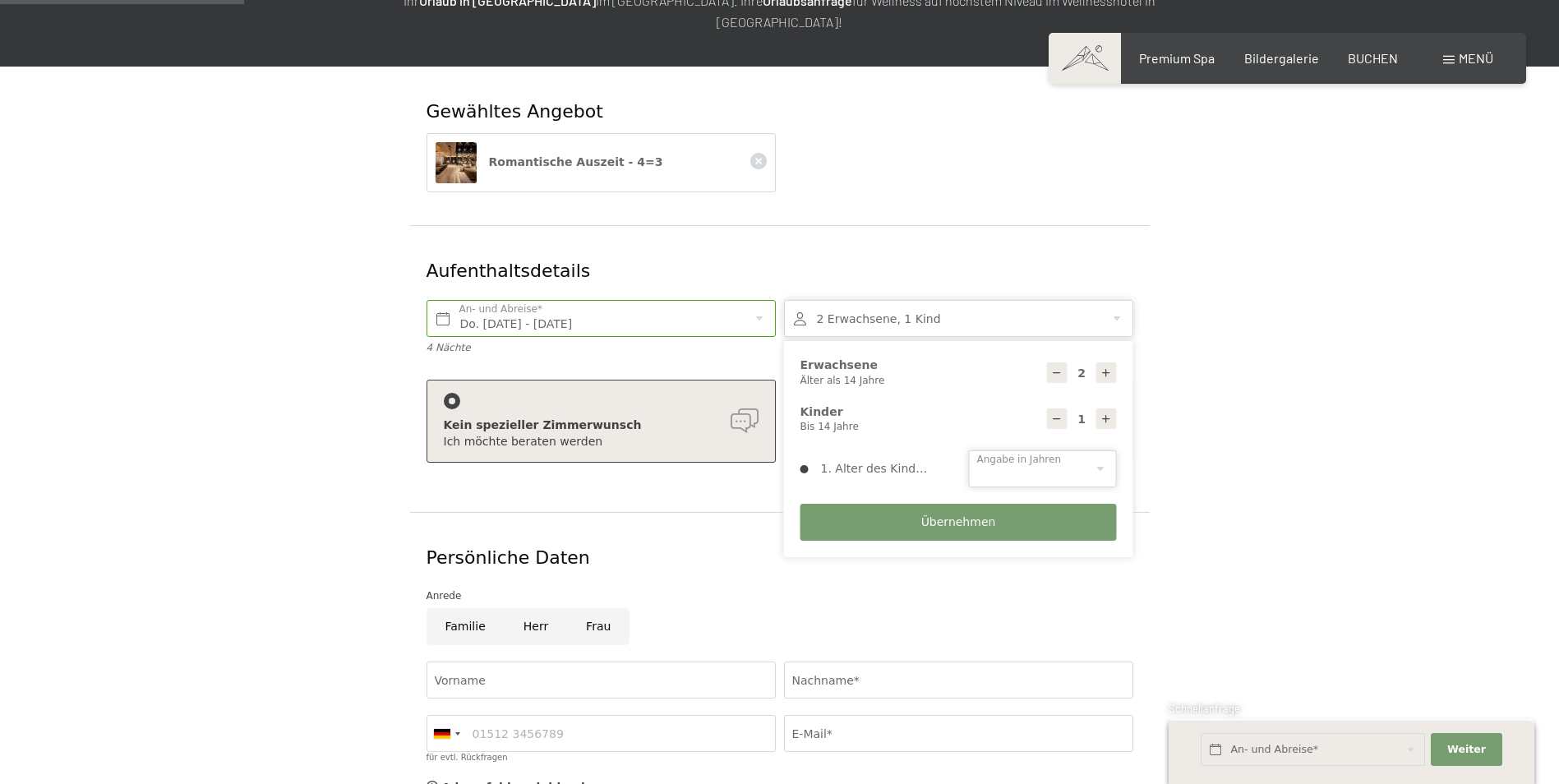
click at [1024, 451] on select "0 1 2 3 4 5 6 7 8 9 10 11 12 13 14" at bounding box center [1042, 469] width 148 height 37
select select "10"
click at [969, 451] on select "0 1 2 3 4 5 6 7 8 9 10 11 12 13 14" at bounding box center [1042, 469] width 148 height 37
click at [901, 509] on button "Übernehmen" at bounding box center [958, 522] width 317 height 37
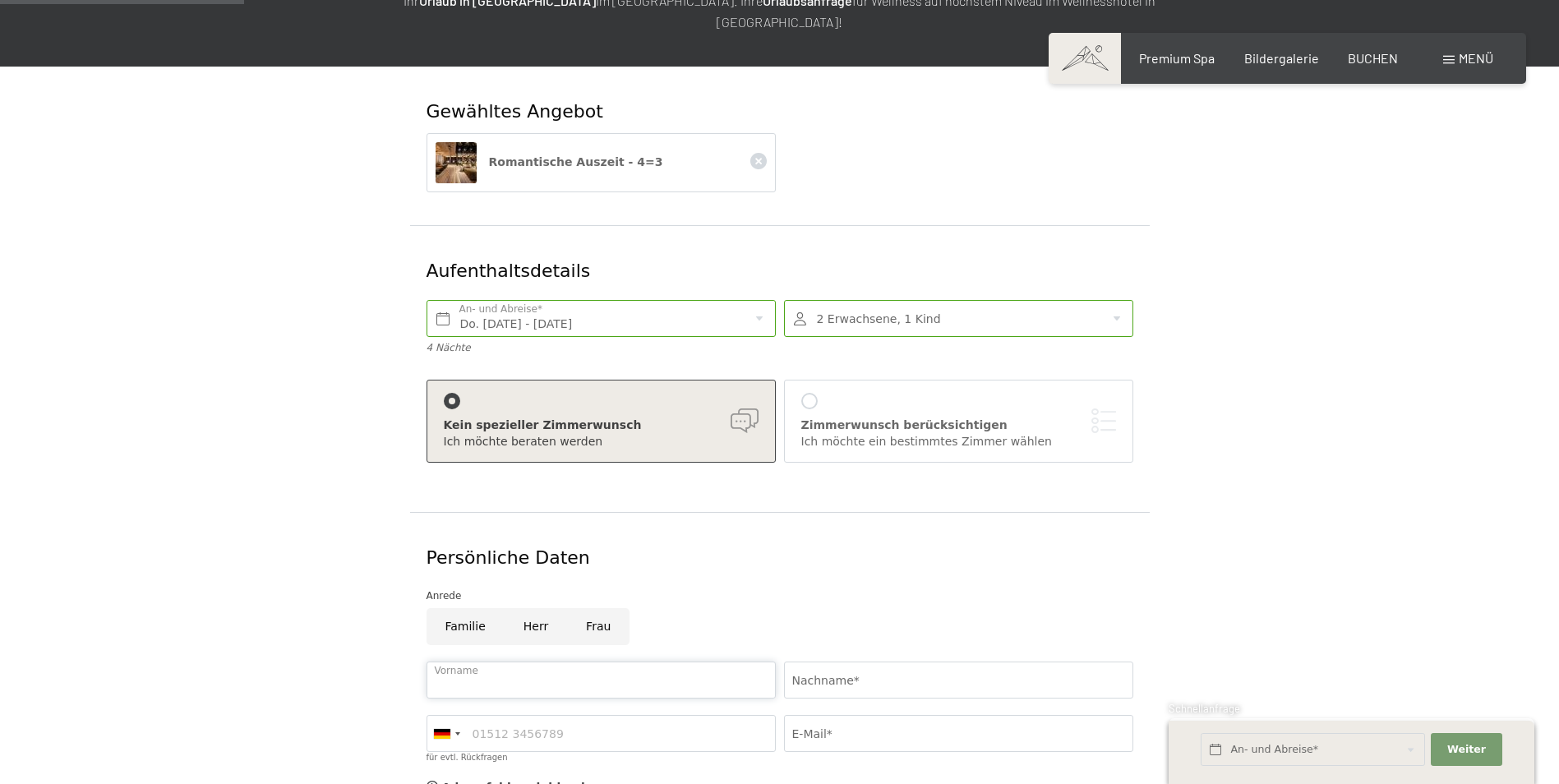
click at [672, 662] on input "Vorname" at bounding box center [601, 680] width 349 height 37
type input "Richard"
type input "Eschgfàller"
type input "3282132598"
type input "ritschmond@yahoo.it"
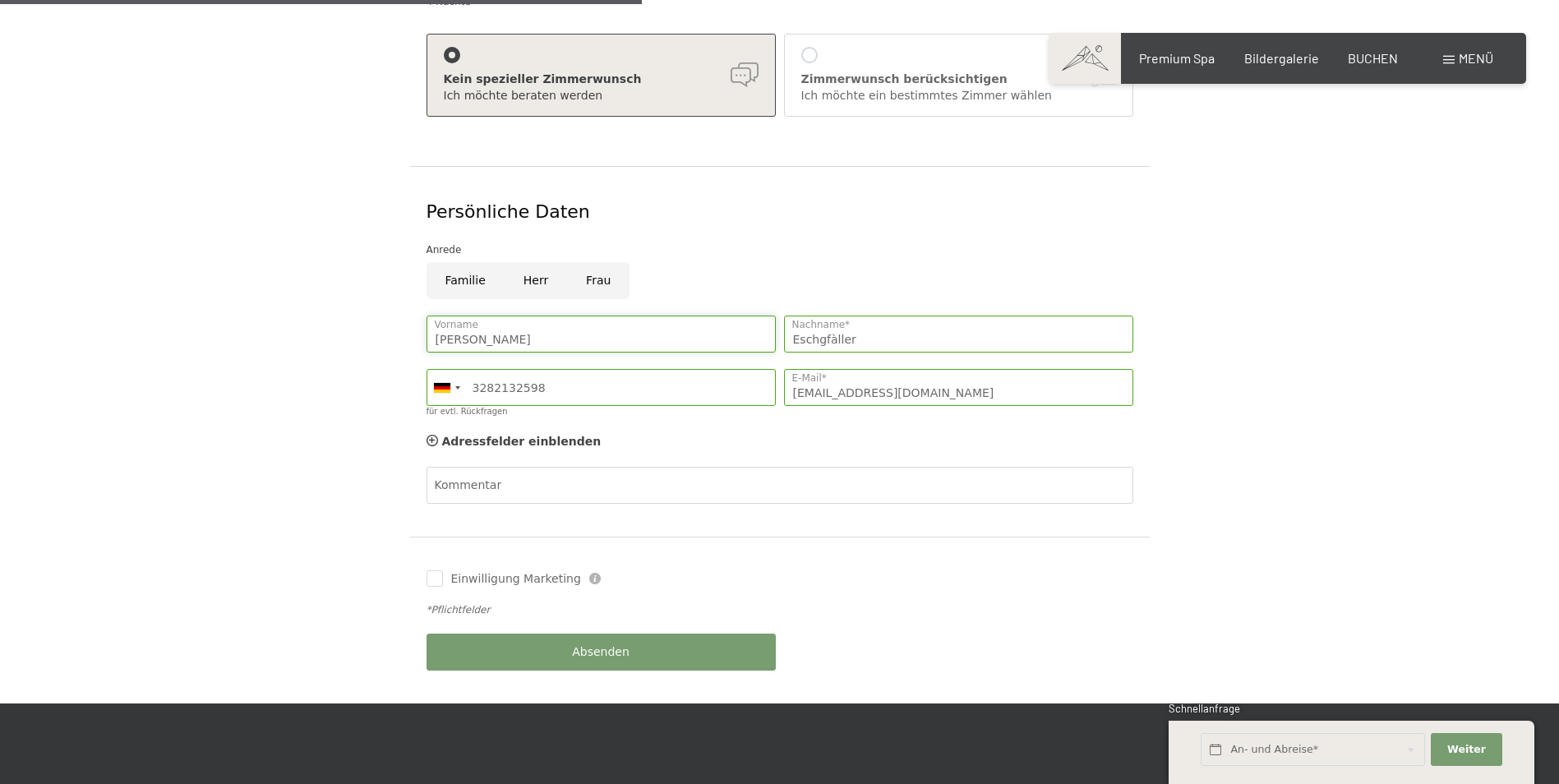
scroll to position [657, 0]
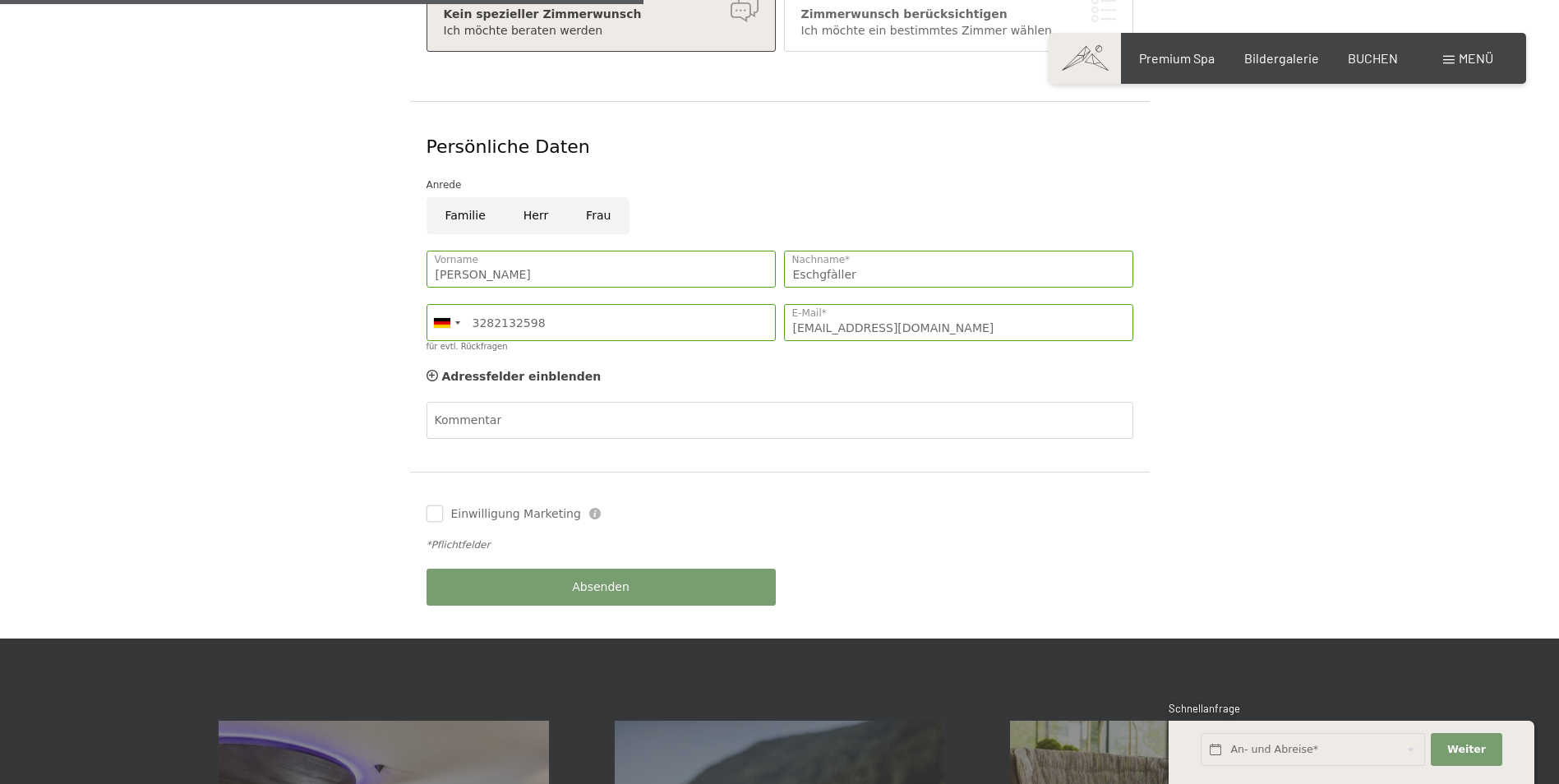
click at [434, 506] on input "Einwilligung Marketing" at bounding box center [434, 513] width 16 height 16
checkbox input "true"
click at [572, 569] on button "Absenden" at bounding box center [601, 587] width 349 height 37
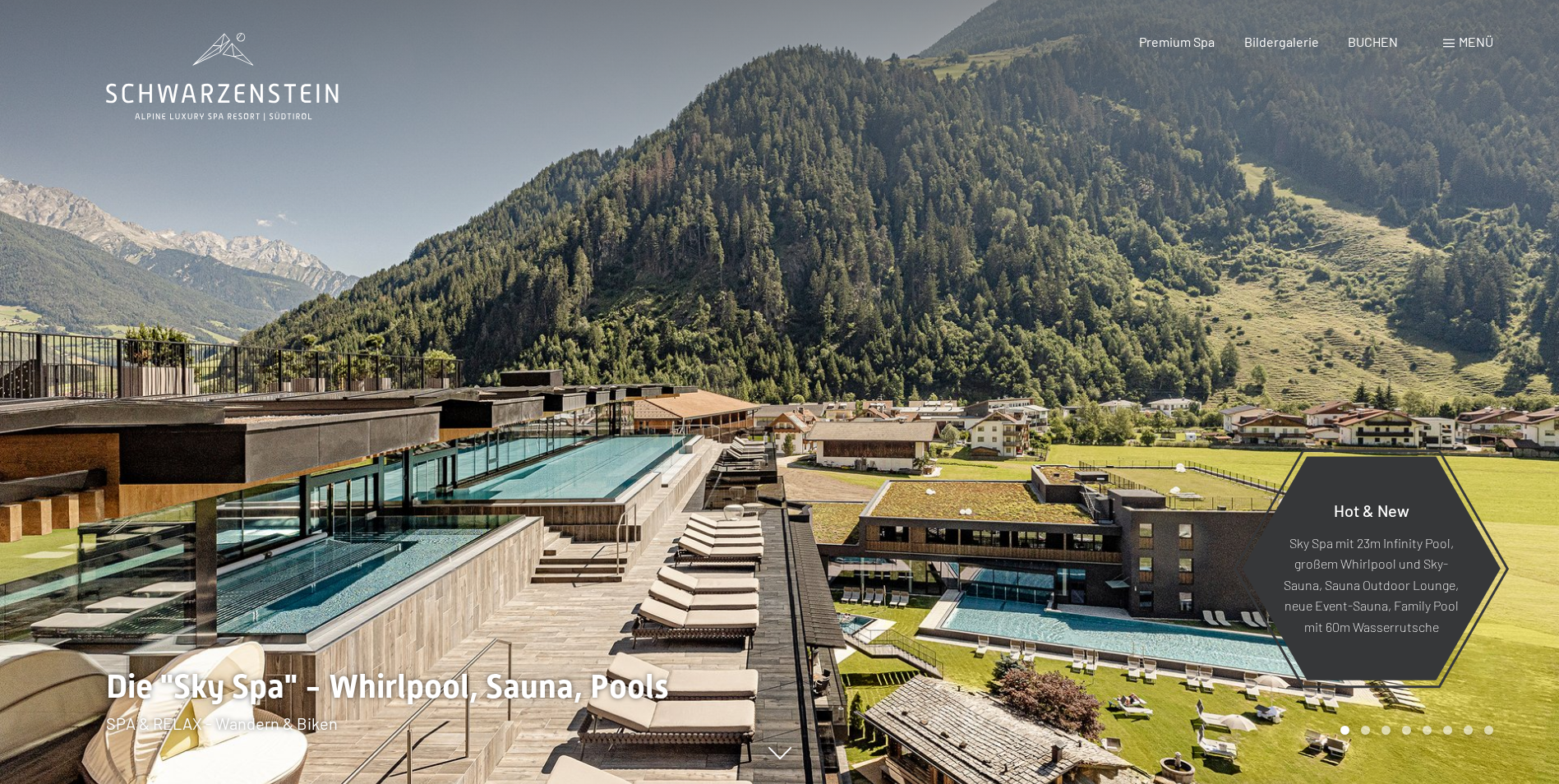
click at [1448, 41] on span at bounding box center [1449, 44] width 12 height 8
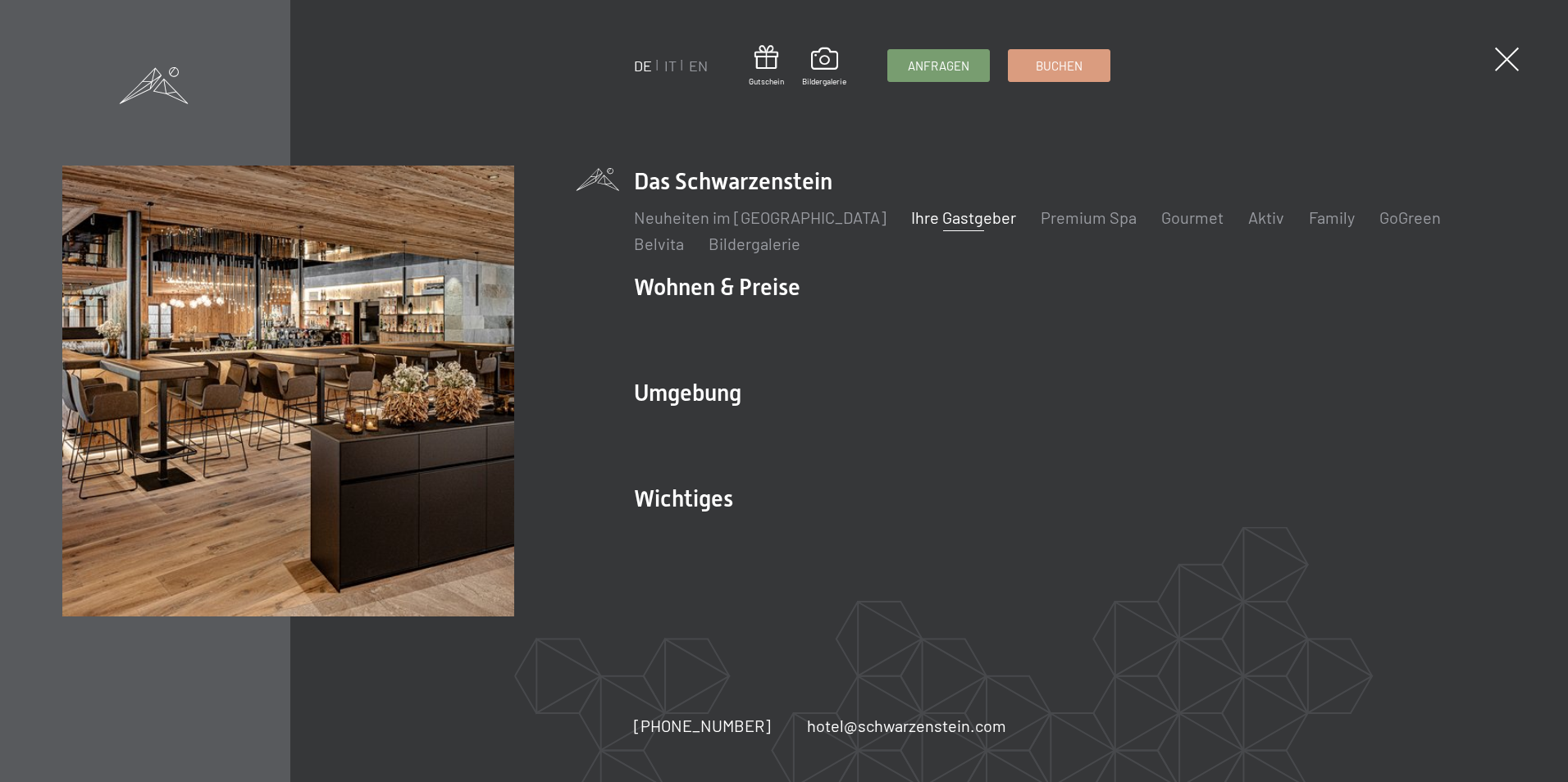
click at [944, 221] on link "Ihre Gastgeber" at bounding box center [963, 216] width 105 height 19
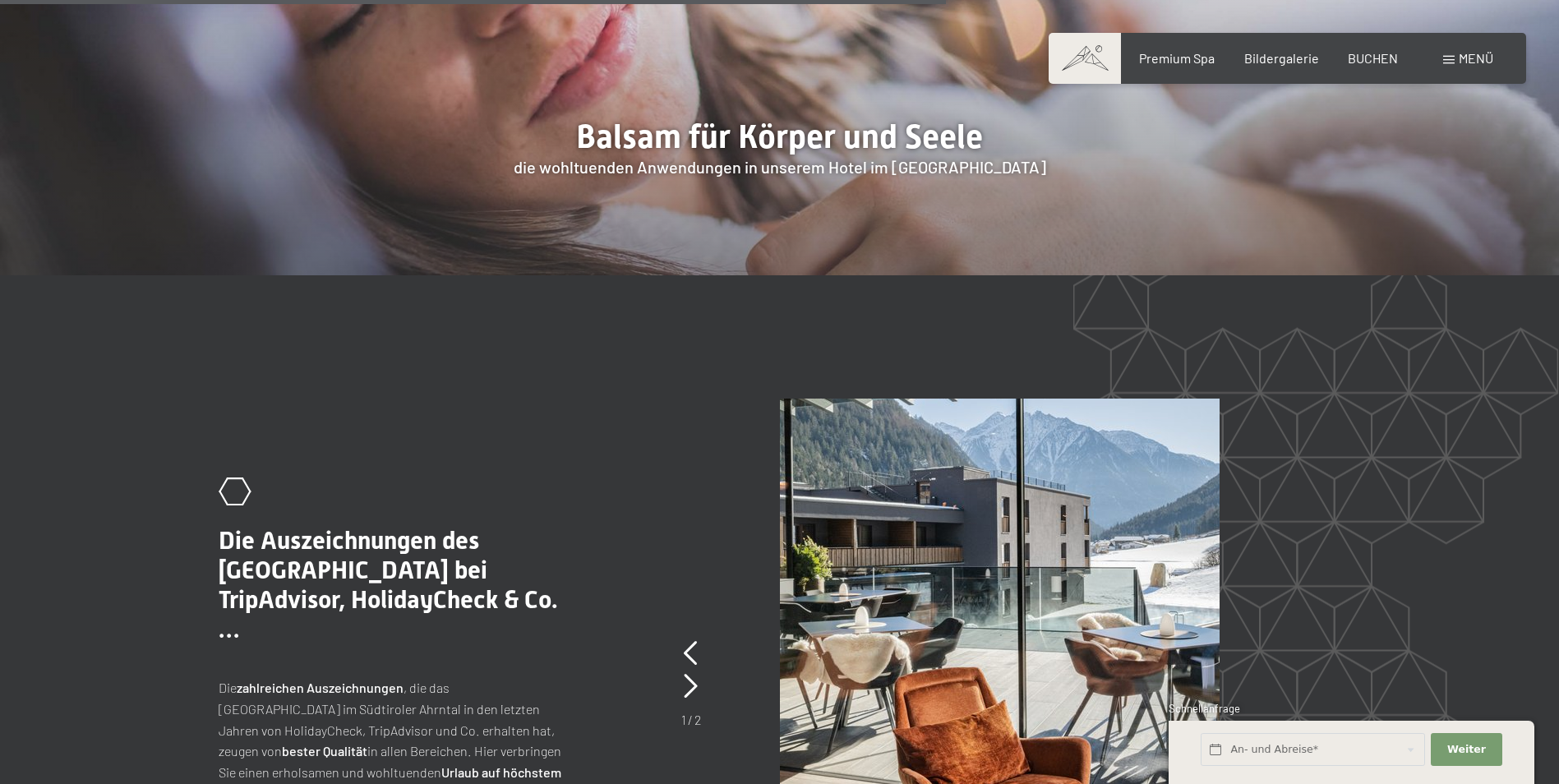
scroll to position [2876, 0]
